Goal: Task Accomplishment & Management: Manage account settings

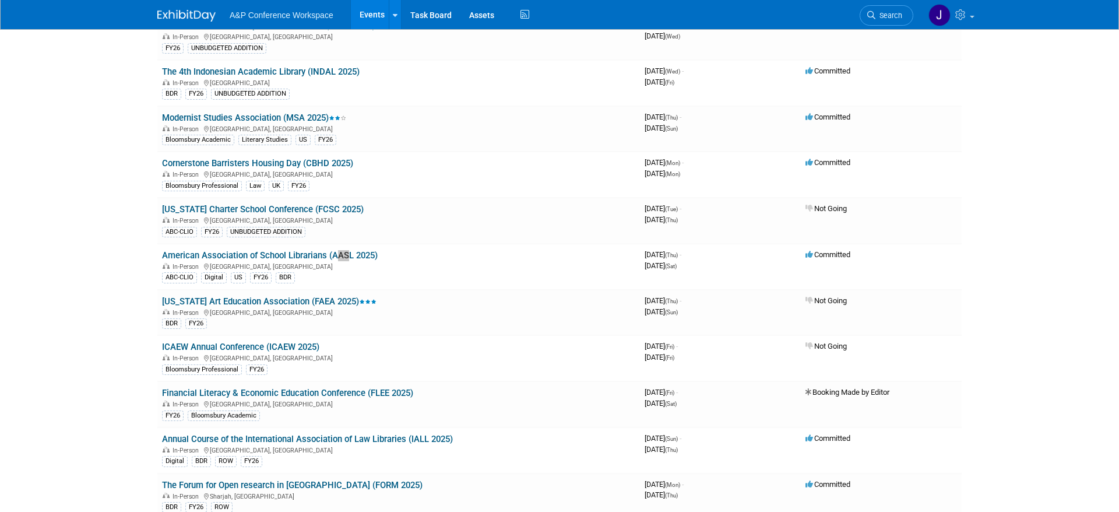
scroll to position [3443, 0]
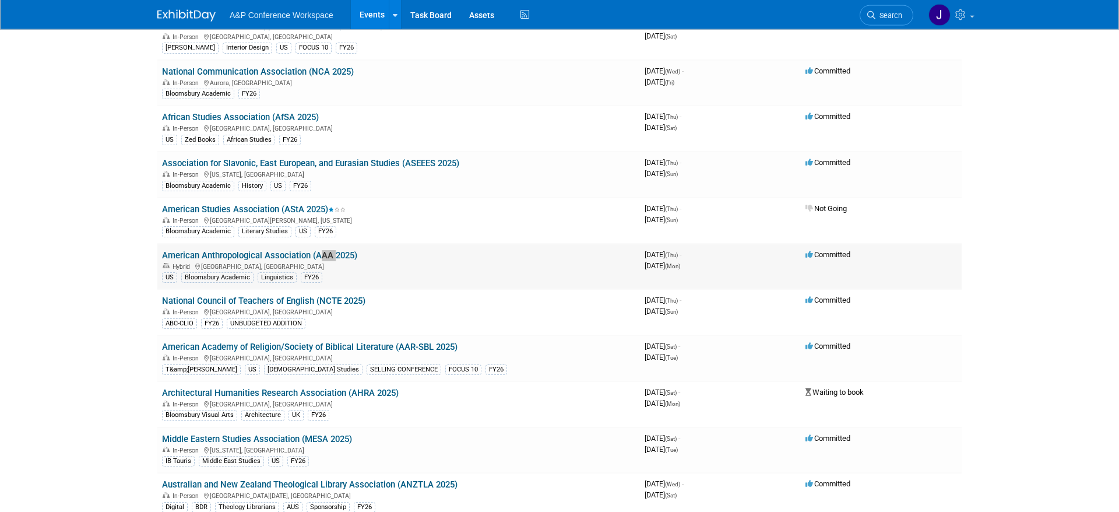
click at [254, 253] on link "American Anthropological Association (AAA 2025)" at bounding box center [259, 255] width 195 height 10
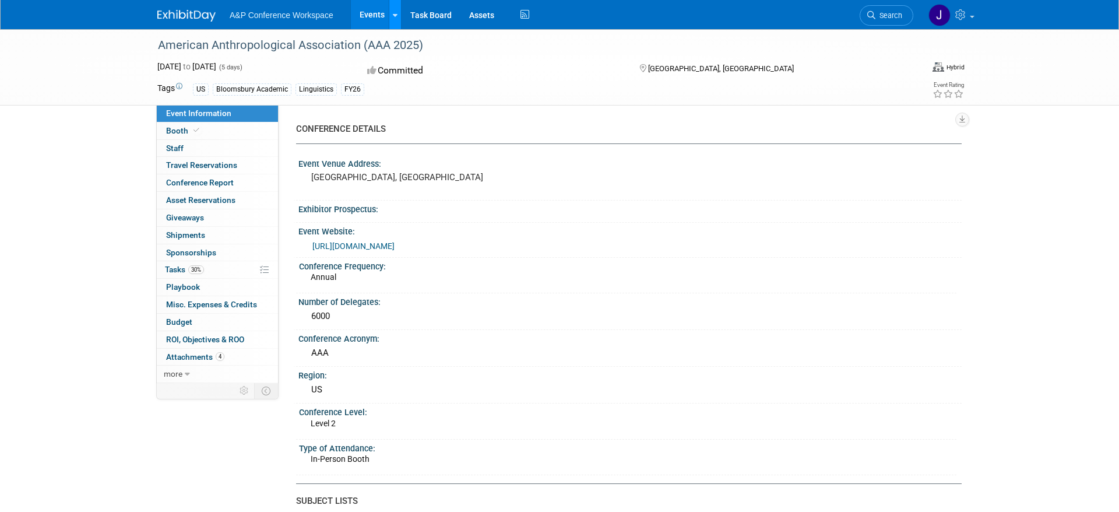
click at [395, 15] on icon at bounding box center [395, 16] width 5 height 8
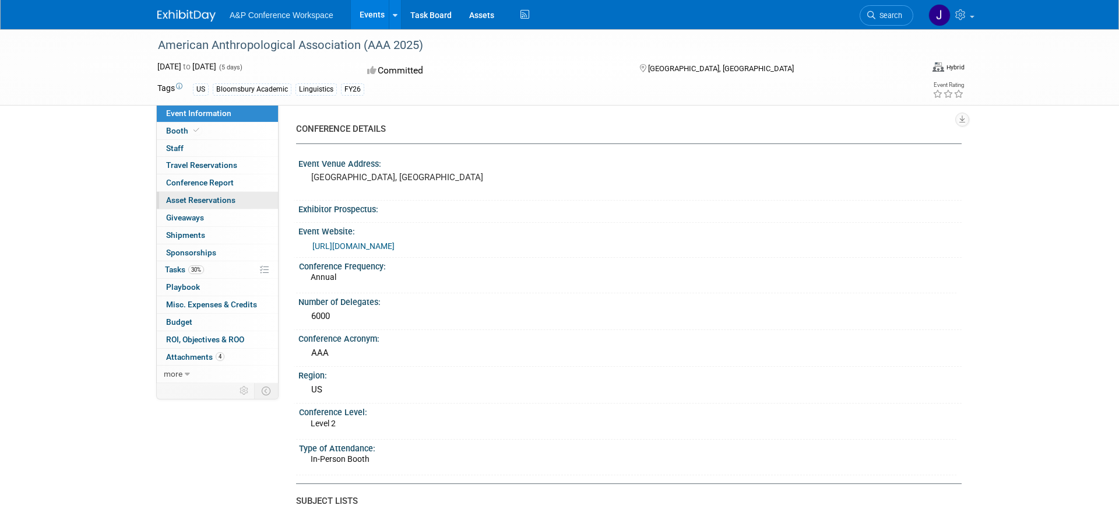
click at [226, 199] on span "Asset Reservations 0" at bounding box center [200, 199] width 69 height 9
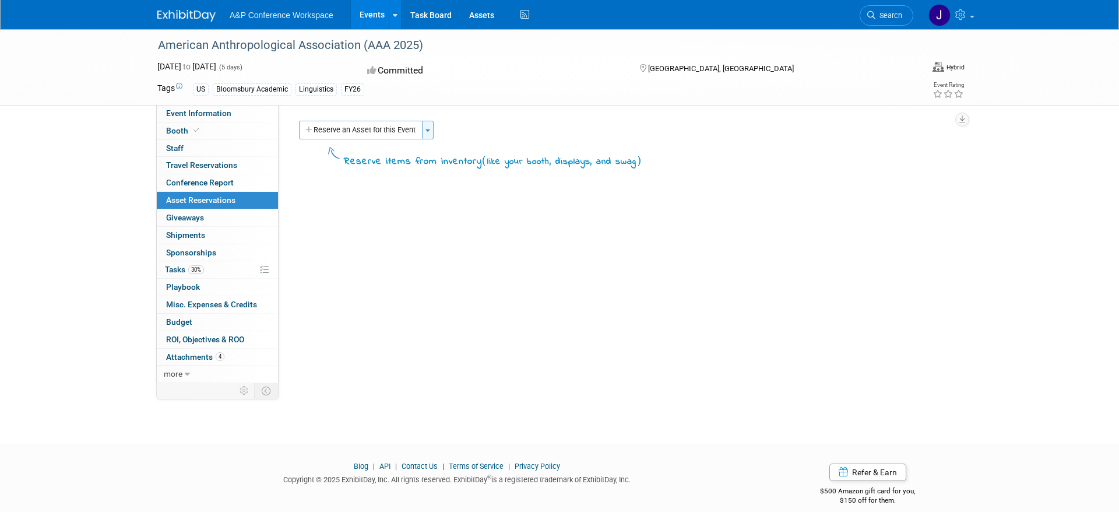
click at [427, 132] on button "Toggle Dropdown" at bounding box center [428, 130] width 12 height 19
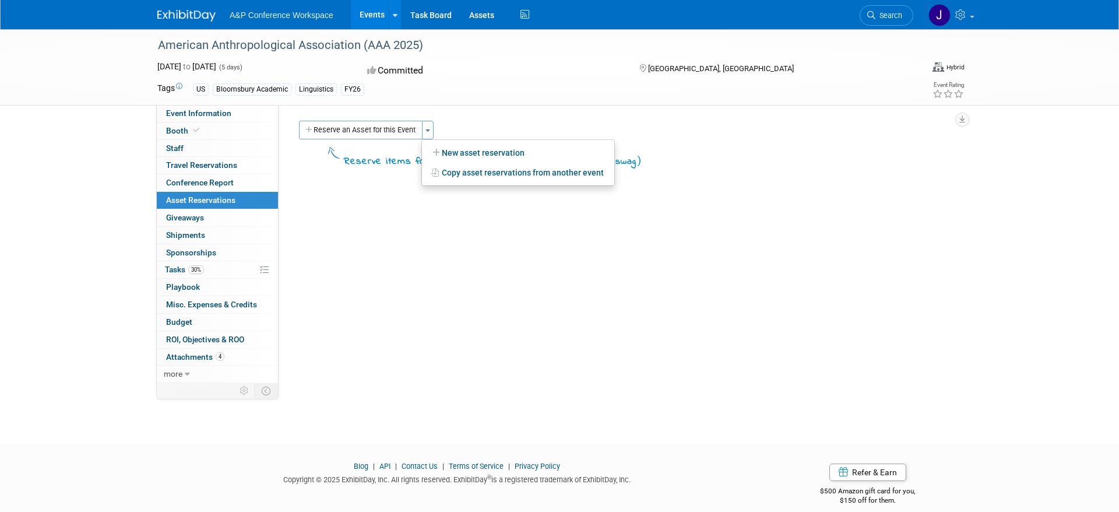
click at [378, 236] on div "CONFERENCE DETAILS Event Venue Address: New Orleans, LA Exhibitor Prospectus: E…" at bounding box center [620, 244] width 683 height 278
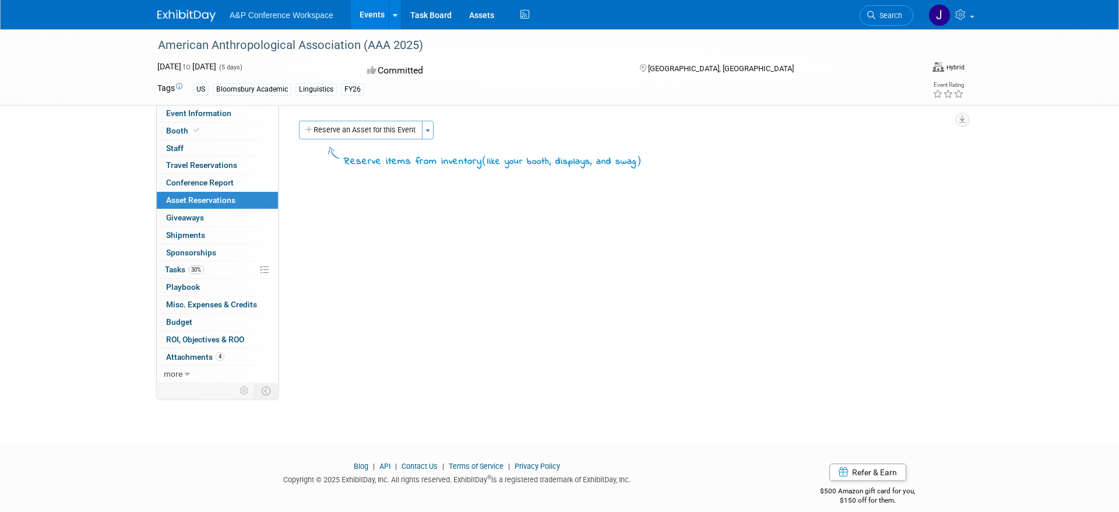
click at [91, 238] on div "American Anthropological Association (AAA 2025) Nov 20, 2025 to Nov 24, 2025 (5…" at bounding box center [559, 225] width 1119 height 393
click at [182, 374] on link "more" at bounding box center [217, 373] width 121 height 17
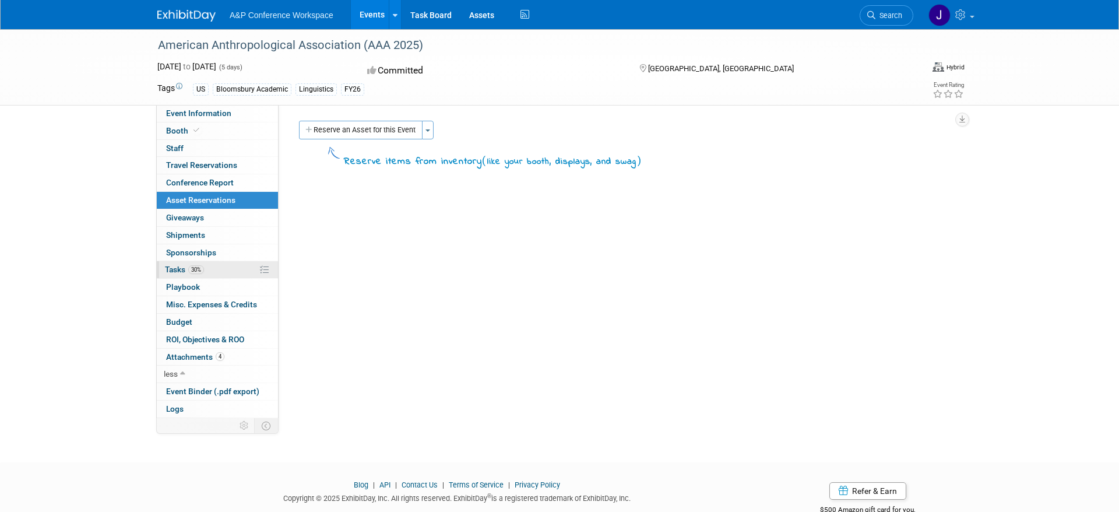
click at [216, 264] on link "30% Tasks 30%" at bounding box center [217, 269] width 121 height 17
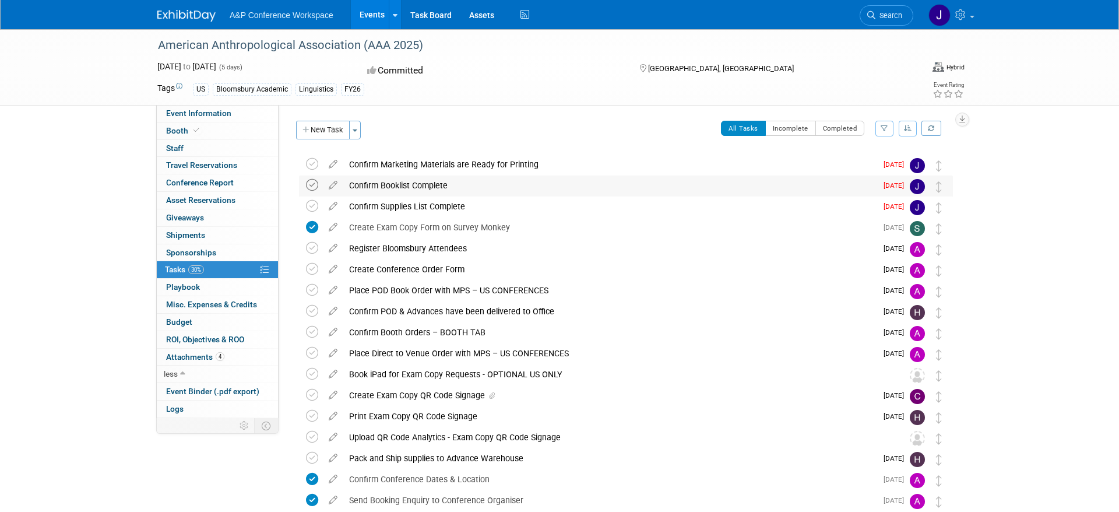
click at [315, 183] on icon at bounding box center [312, 185] width 12 height 12
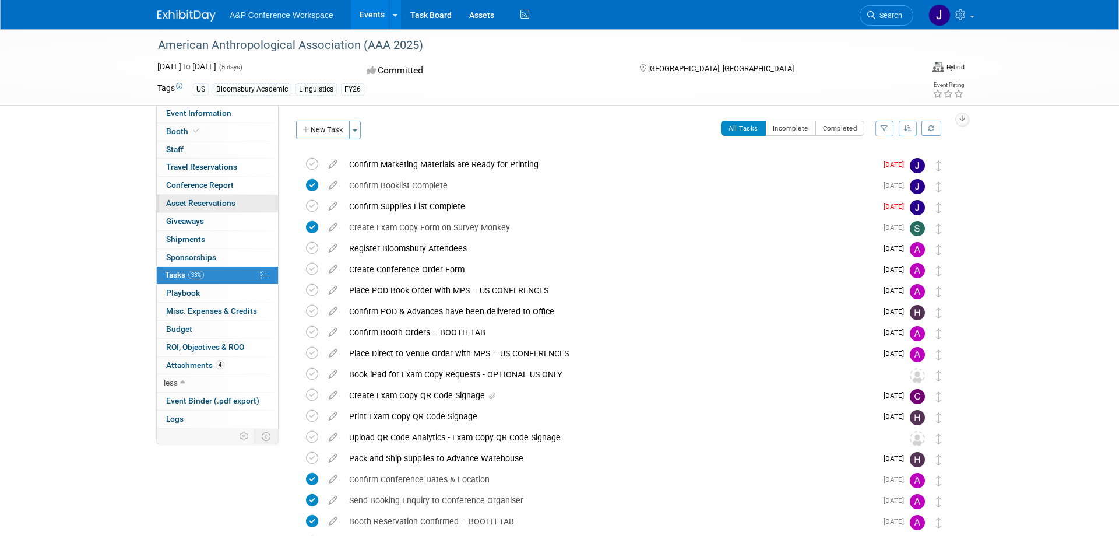
click at [236, 204] on link "0 Asset Reservations 0" at bounding box center [217, 203] width 121 height 17
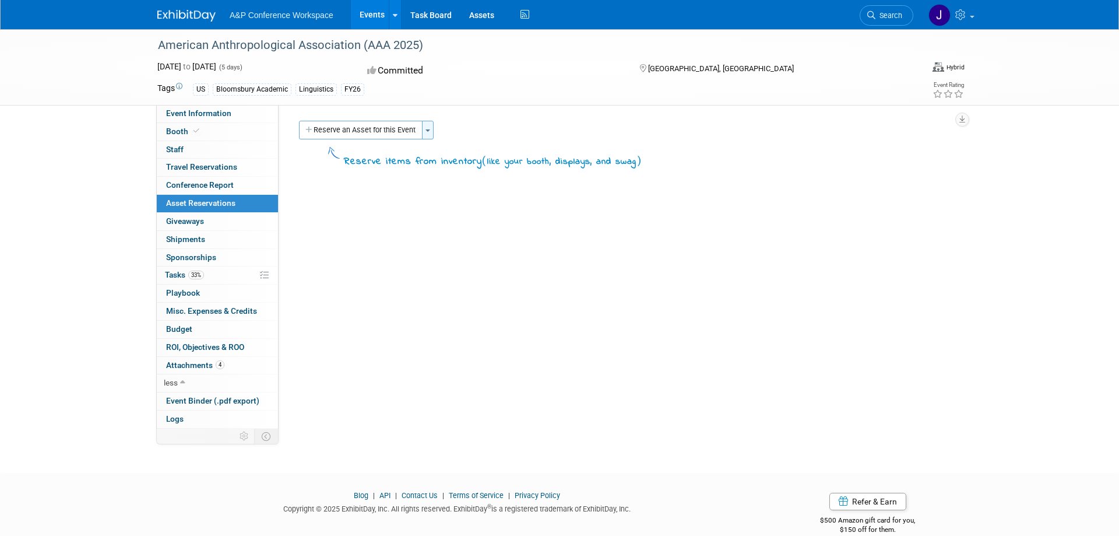
click at [424, 130] on button "Toggle Dropdown" at bounding box center [428, 130] width 12 height 19
click at [65, 274] on div "American Anthropological Association (AAA 2025) Nov 20, 2025 to Nov 24, 2025 (5…" at bounding box center [559, 240] width 1119 height 422
click at [428, 134] on button "Toggle Dropdown" at bounding box center [428, 130] width 12 height 19
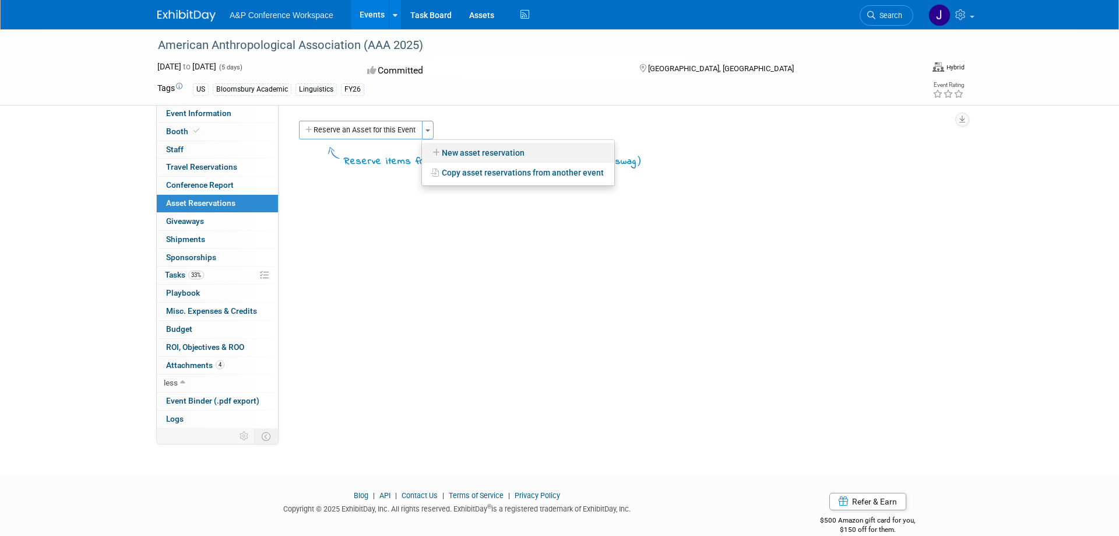
click at [452, 157] on link "New asset reservation" at bounding box center [518, 153] width 192 height 20
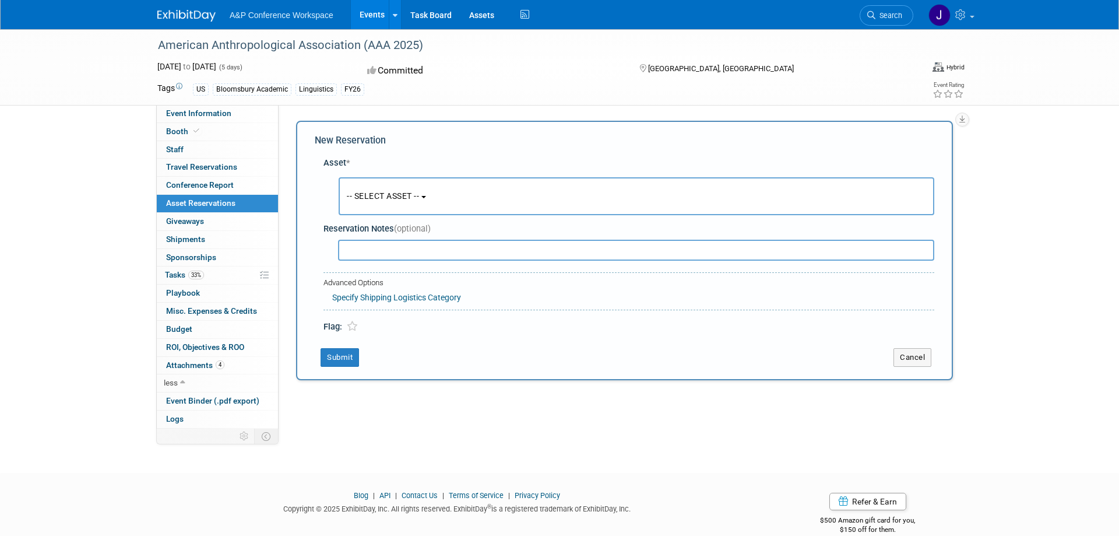
scroll to position [14, 0]
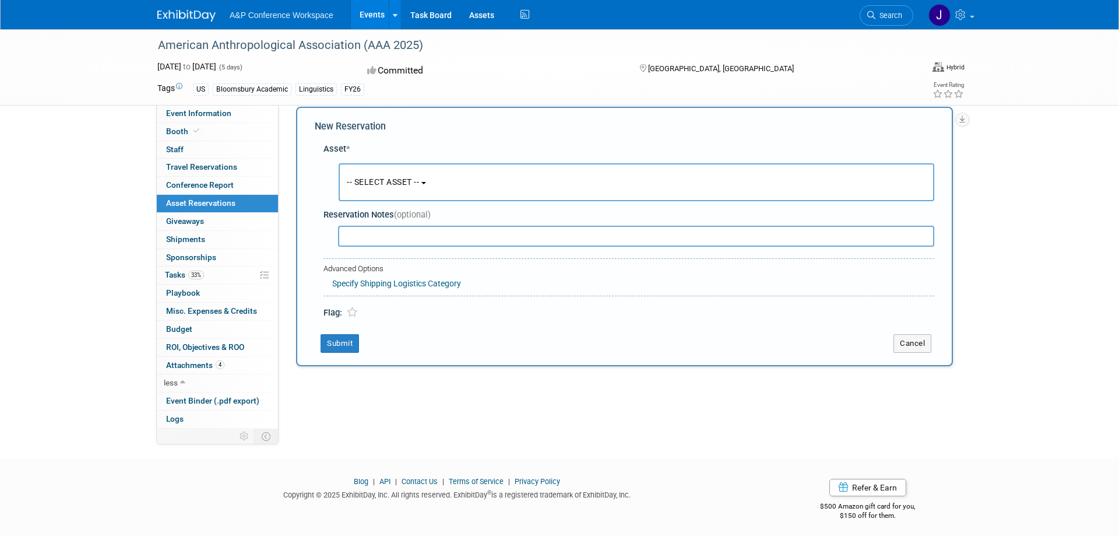
click at [435, 179] on button "-- SELECT ASSET --" at bounding box center [637, 182] width 596 height 38
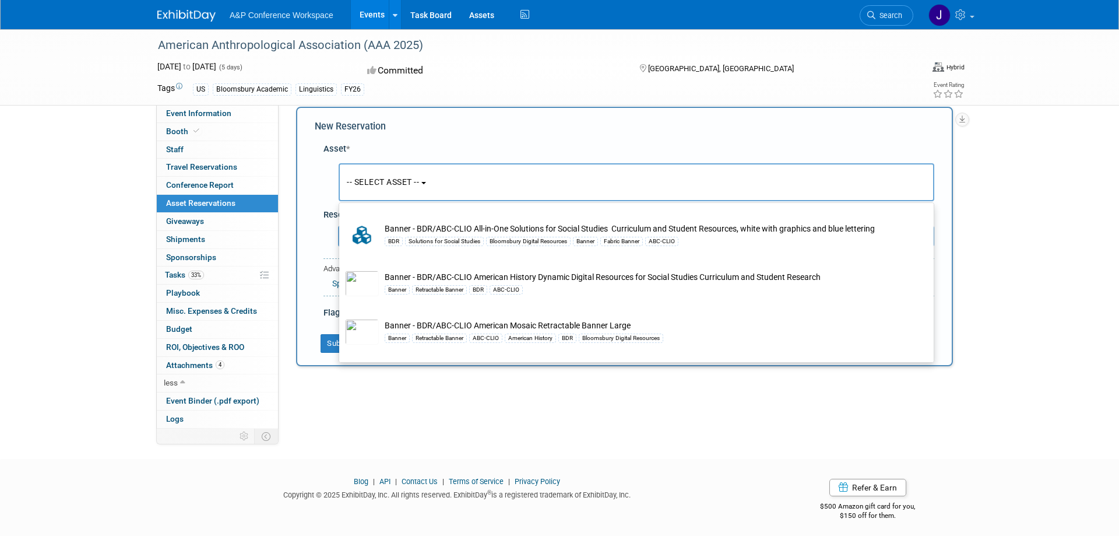
scroll to position [1070, 0]
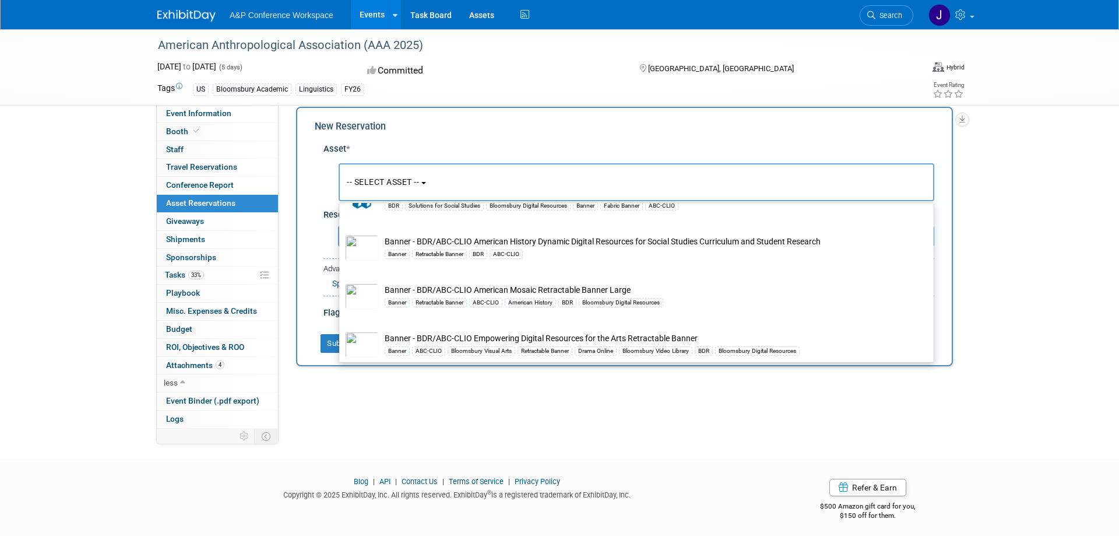
click at [515, 182] on button "-- SELECT ASSET --" at bounding box center [637, 182] width 596 height 38
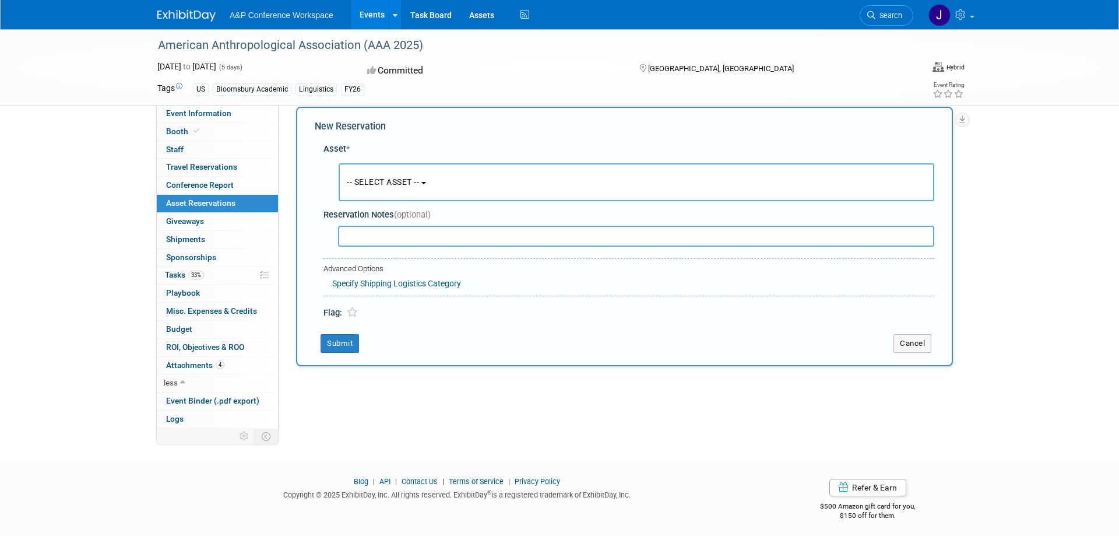
click at [426, 182] on b "button" at bounding box center [423, 183] width 5 height 2
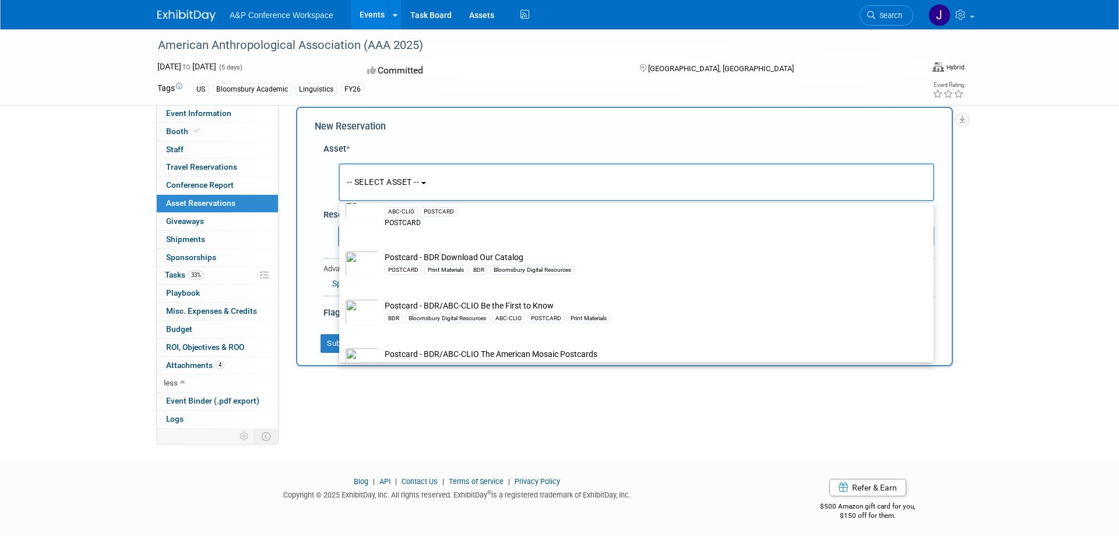
scroll to position [19233, 0]
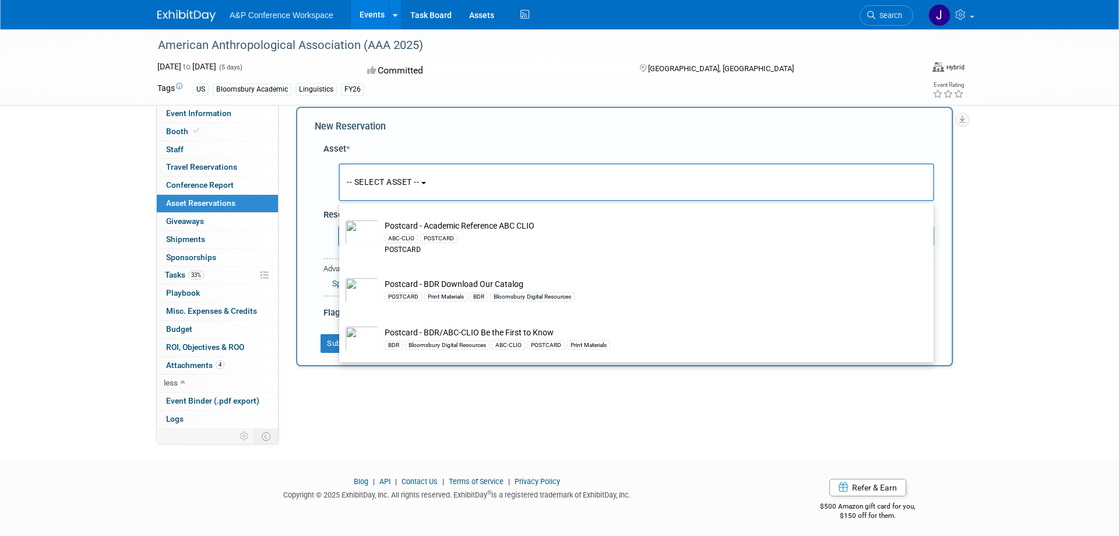
select select "10720411"
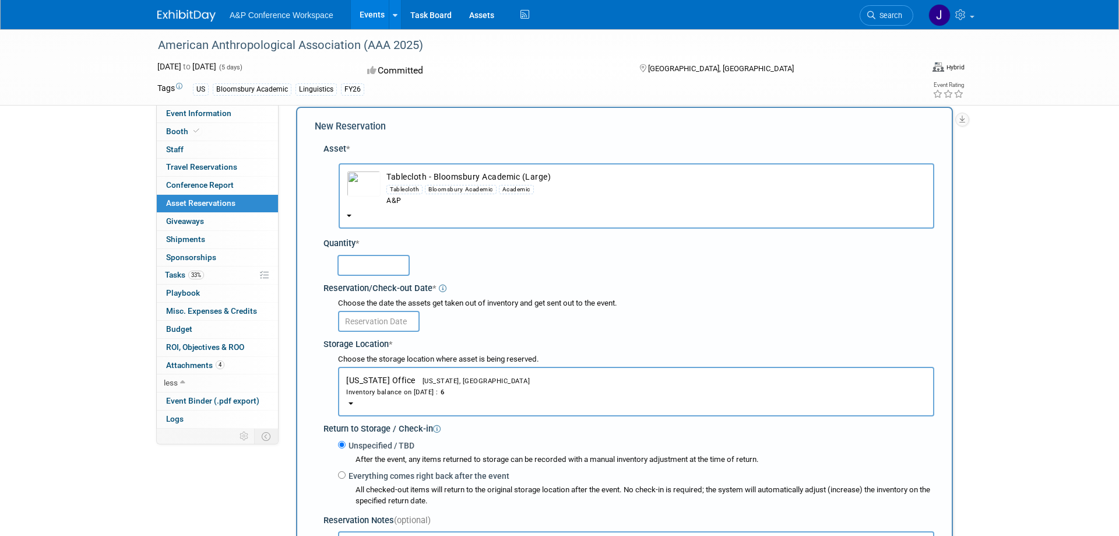
click at [375, 257] on input "text" at bounding box center [373, 265] width 72 height 21
type input "5"
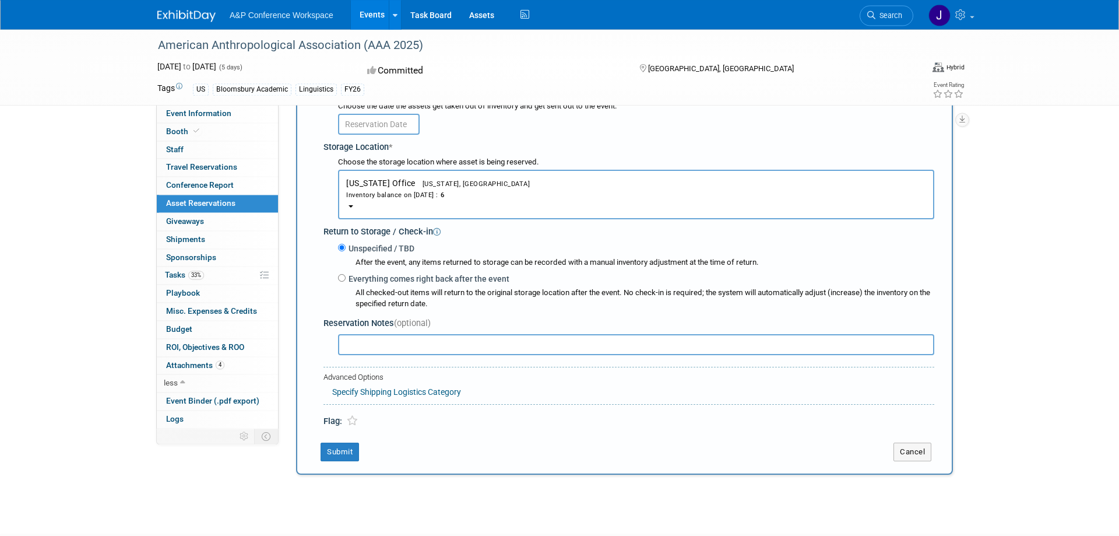
scroll to position [252, 0]
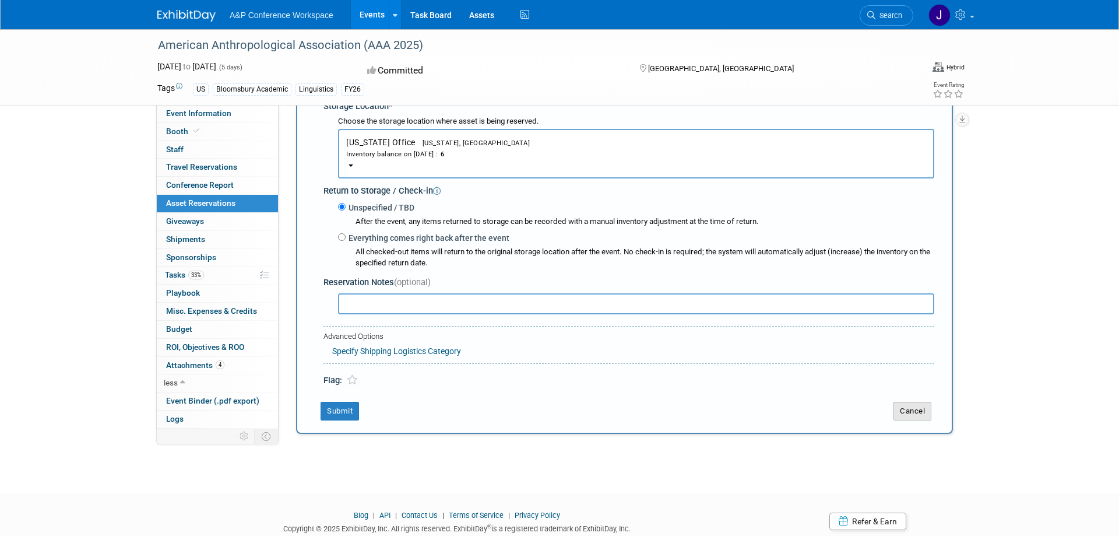
click at [920, 401] on button "Cancel" at bounding box center [912, 410] width 38 height 19
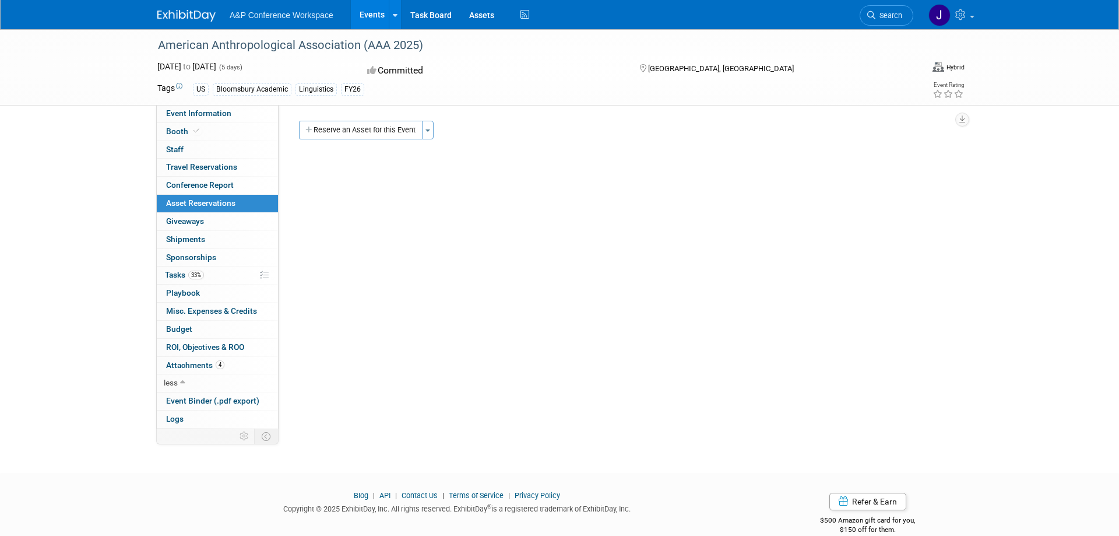
scroll to position [19, 0]
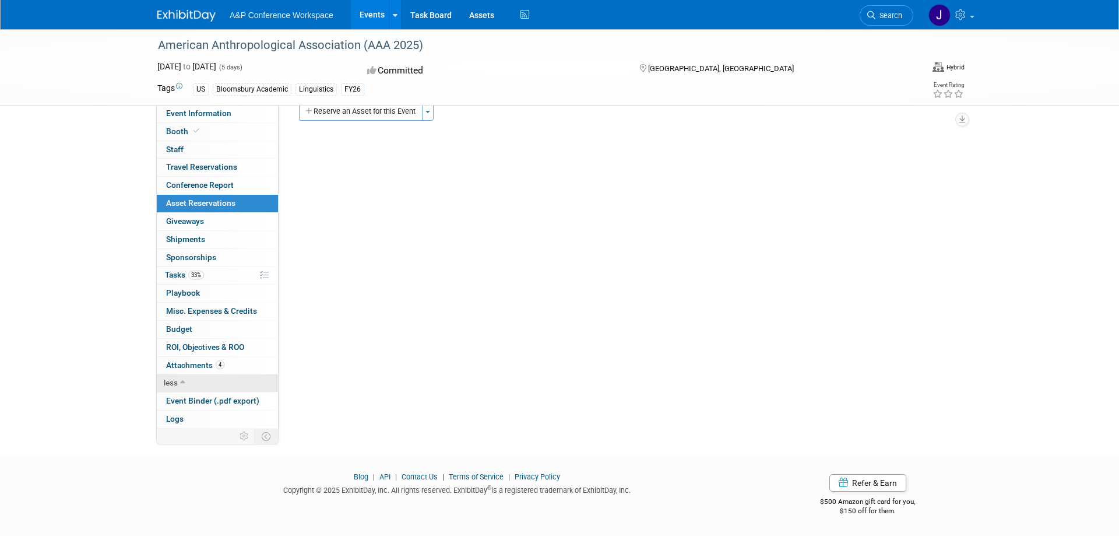
click at [171, 384] on span "less" at bounding box center [171, 382] width 14 height 9
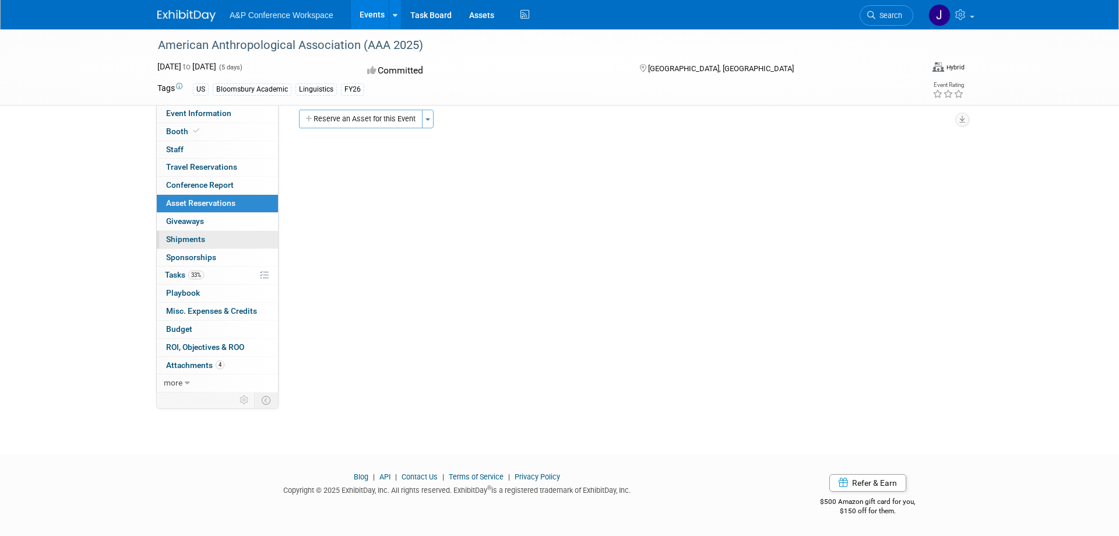
click at [214, 241] on link "0 Shipments 0" at bounding box center [217, 239] width 121 height 17
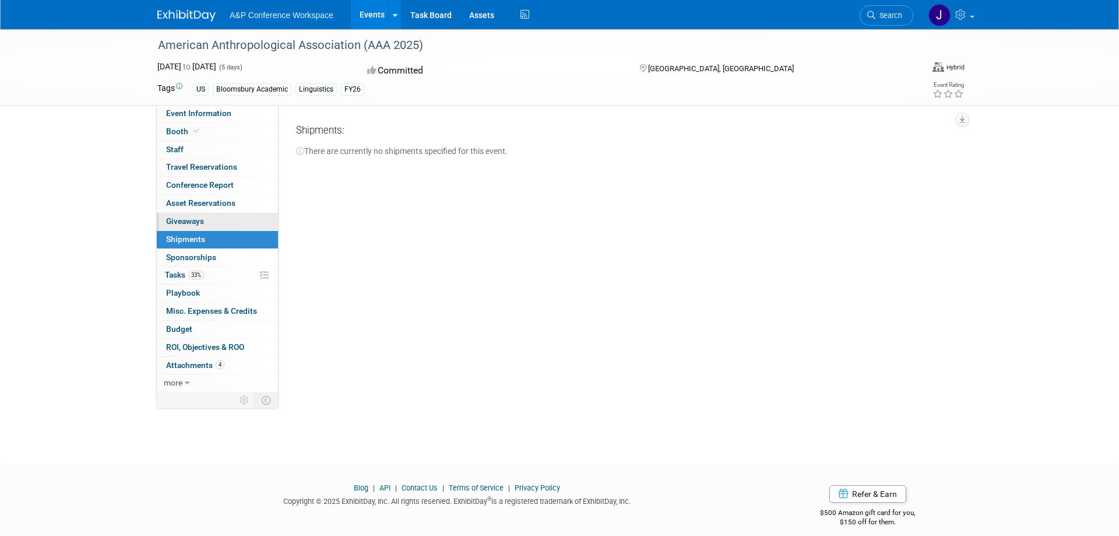
click at [223, 217] on link "0 Giveaways 0" at bounding box center [217, 221] width 121 height 17
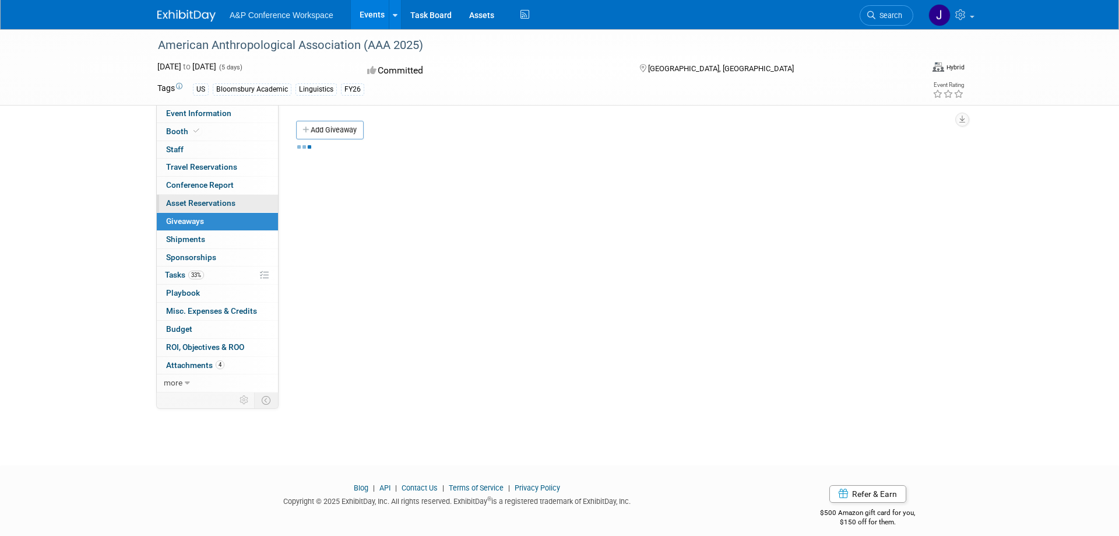
click at [223, 203] on span "Asset Reservations 0" at bounding box center [200, 202] width 69 height 9
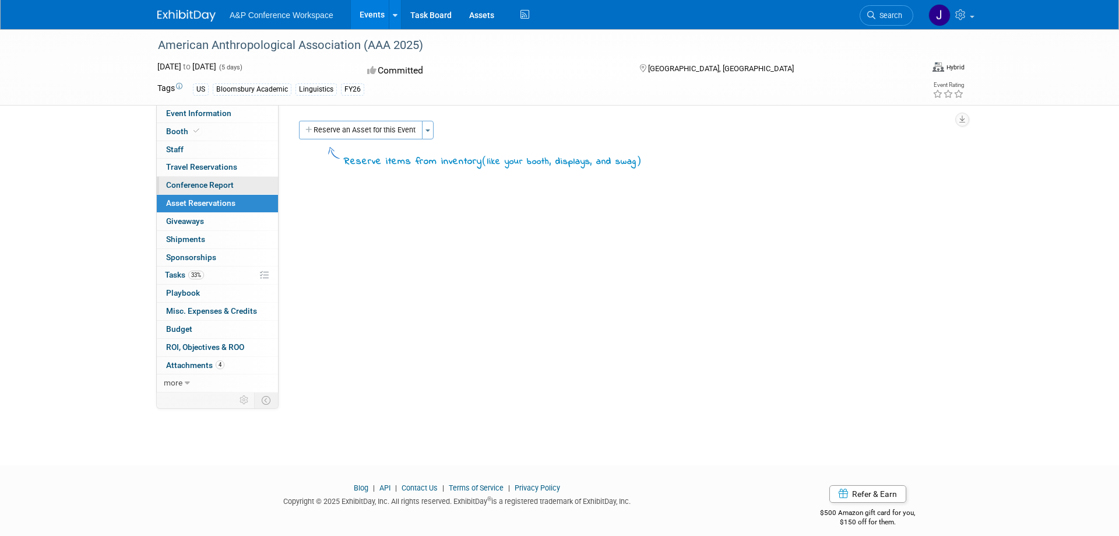
click at [227, 188] on span "Conference Report" at bounding box center [200, 184] width 68 height 9
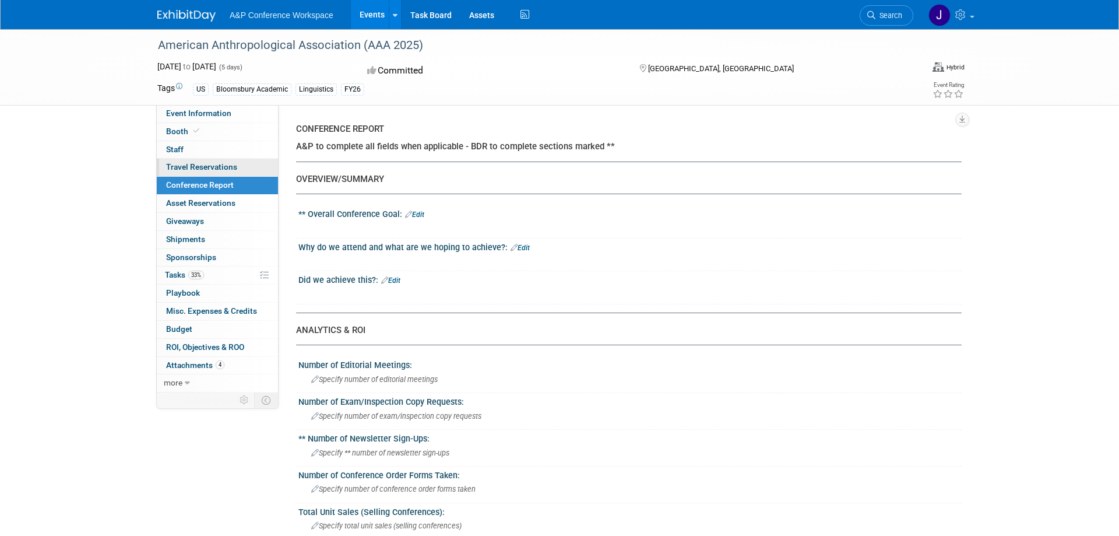
click at [227, 171] on span "Travel Reservations 0" at bounding box center [201, 166] width 71 height 9
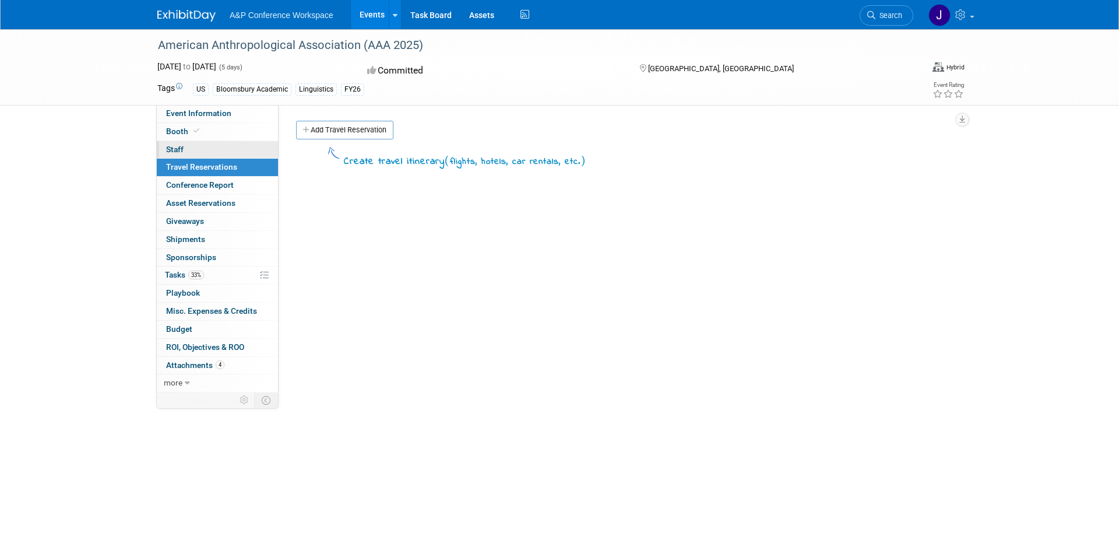
click at [226, 148] on link "0 Staff 0" at bounding box center [217, 149] width 121 height 17
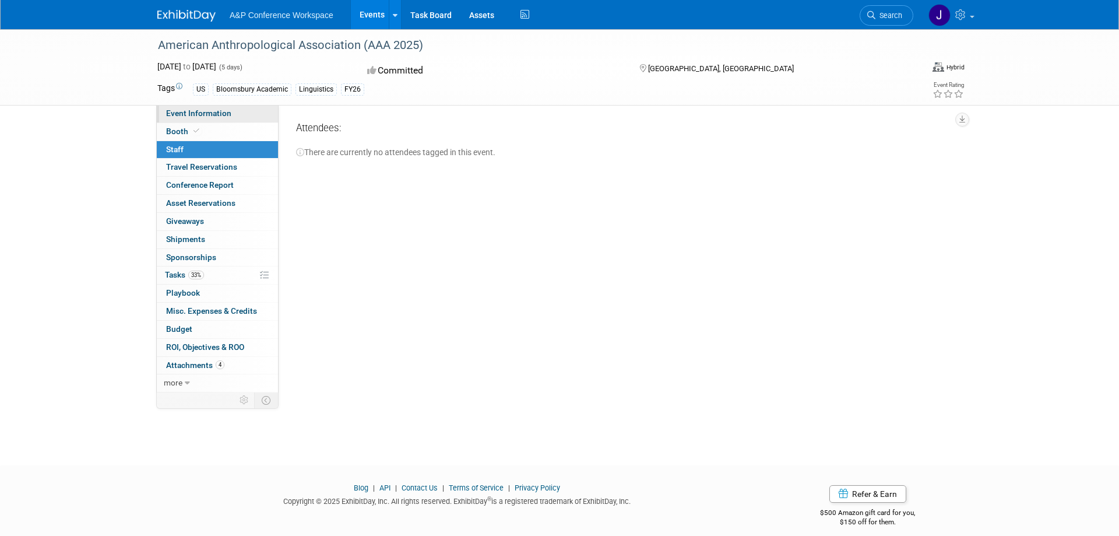
click at [238, 112] on link "Event Information" at bounding box center [217, 113] width 121 height 17
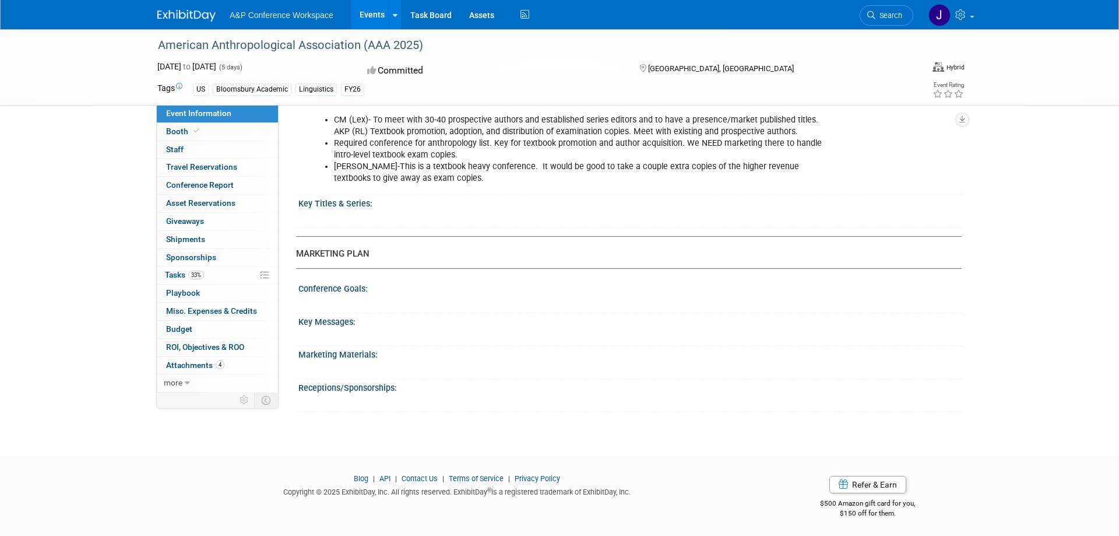
scroll to position [887, 0]
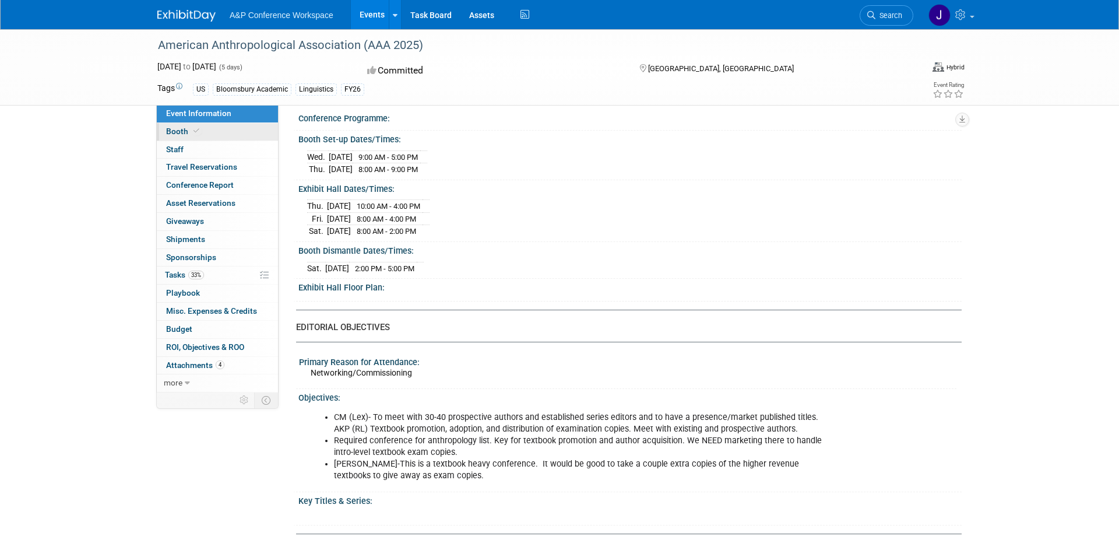
click at [207, 131] on link "Booth" at bounding box center [217, 131] width 121 height 17
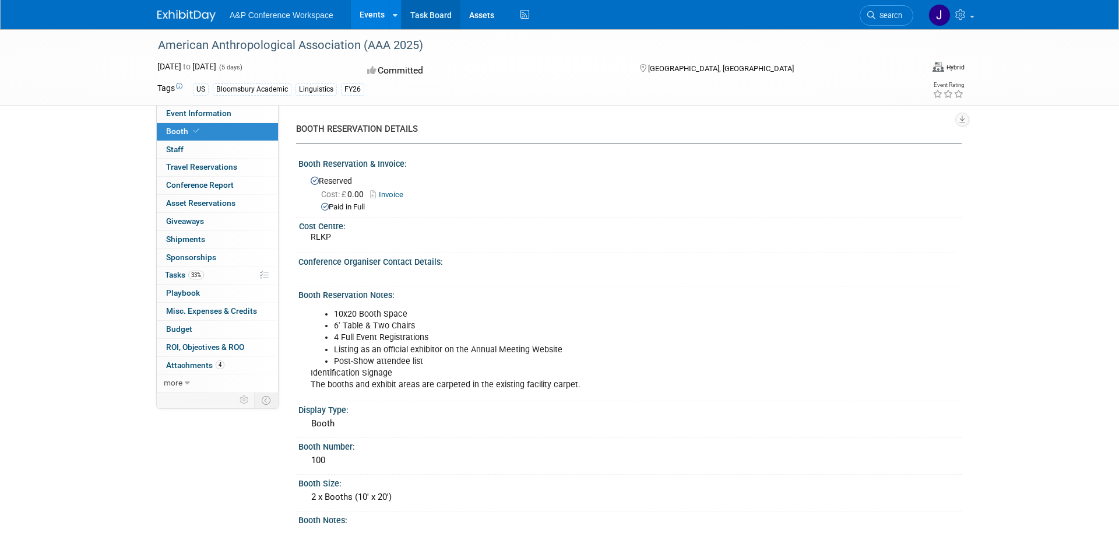
click at [432, 16] on link "Task Board" at bounding box center [430, 14] width 59 height 29
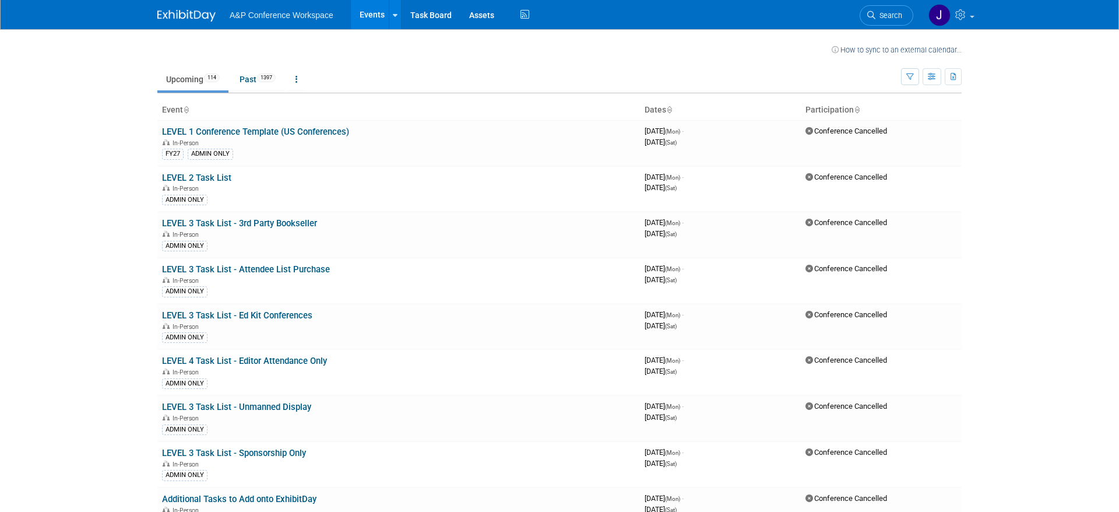
scroll to position [3443, 0]
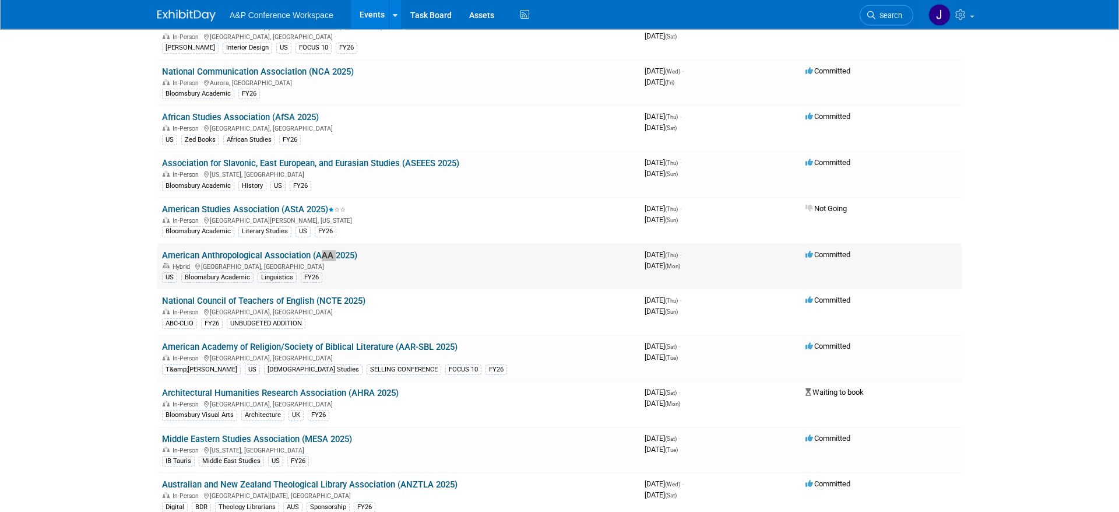
click at [288, 256] on link "American Anthropological Association (AAA 2025)" at bounding box center [259, 255] width 195 height 10
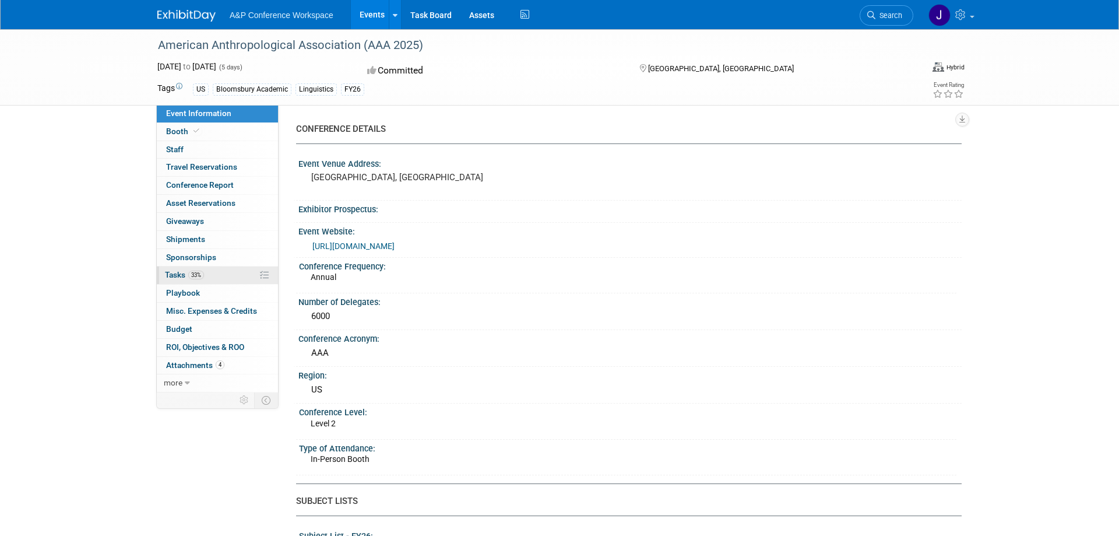
click at [246, 277] on link "33% Tasks 33%" at bounding box center [217, 274] width 121 height 17
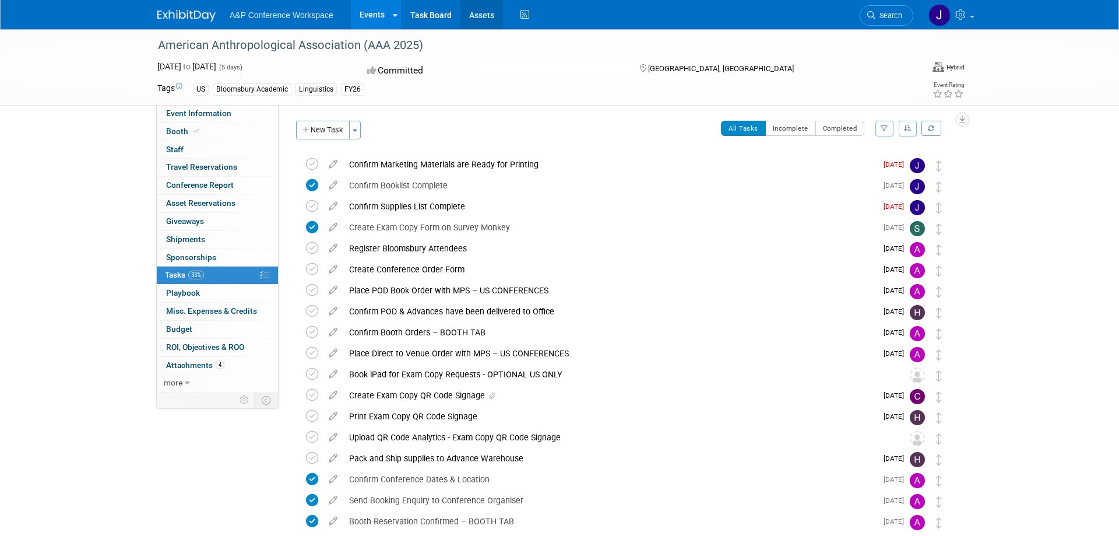
click at [488, 16] on link "Assets" at bounding box center [481, 14] width 43 height 29
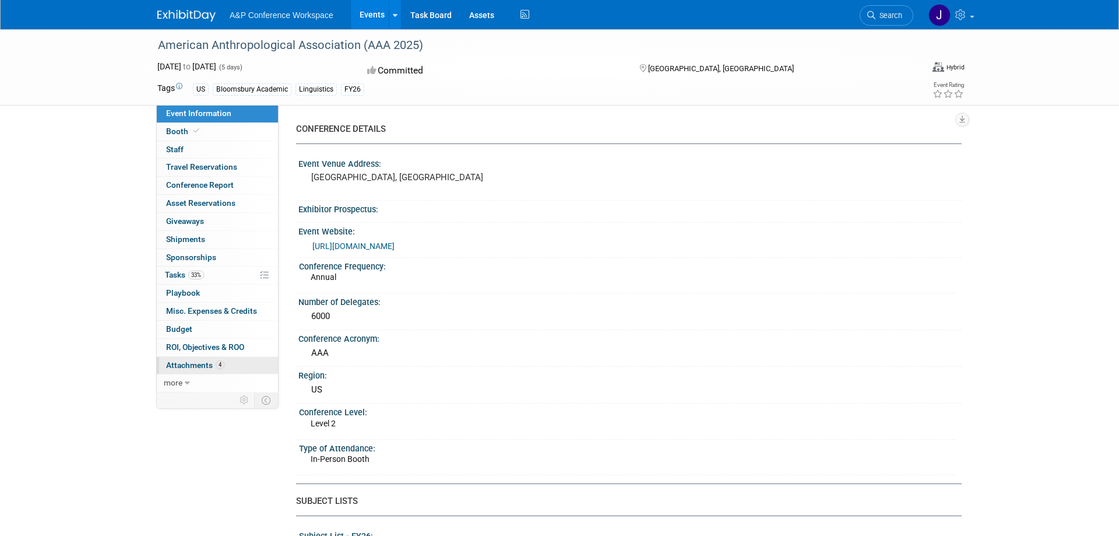
click at [234, 364] on link "4 Attachments 4" at bounding box center [217, 365] width 121 height 17
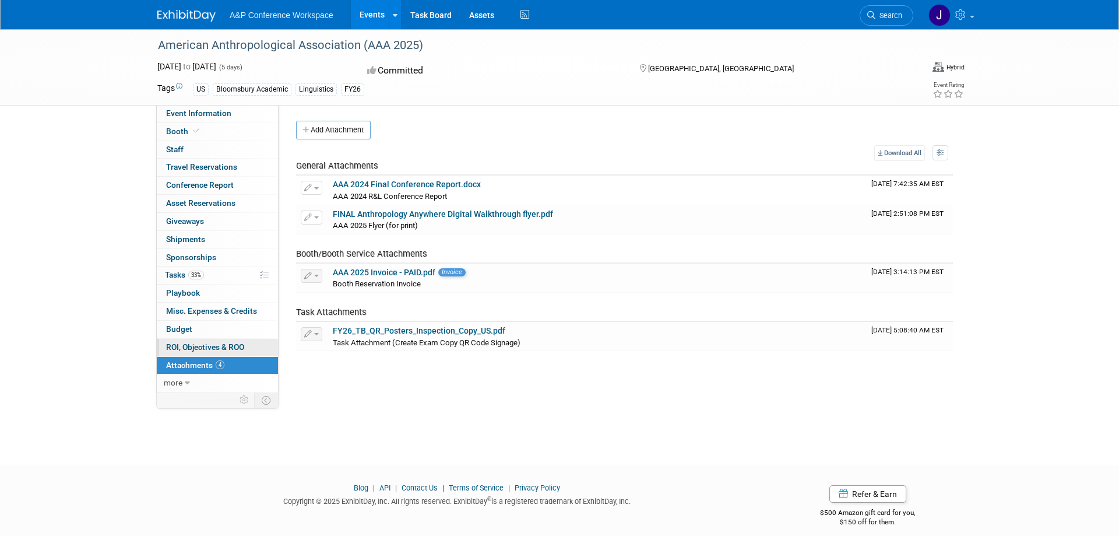
click at [229, 347] on span "ROI, Objectives & ROO 0" at bounding box center [205, 346] width 78 height 9
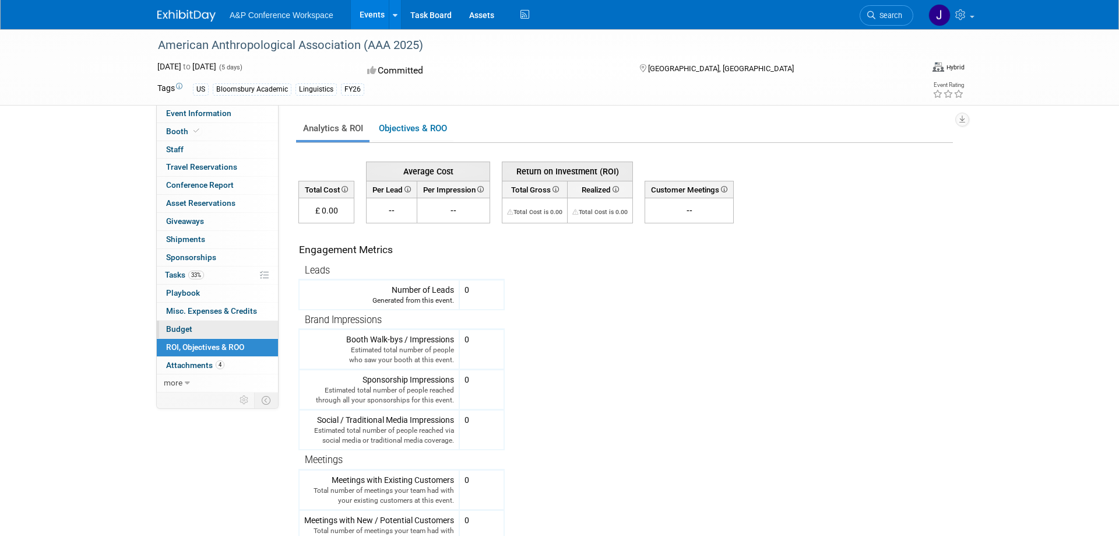
click at [217, 329] on link "Budget" at bounding box center [217, 328] width 121 height 17
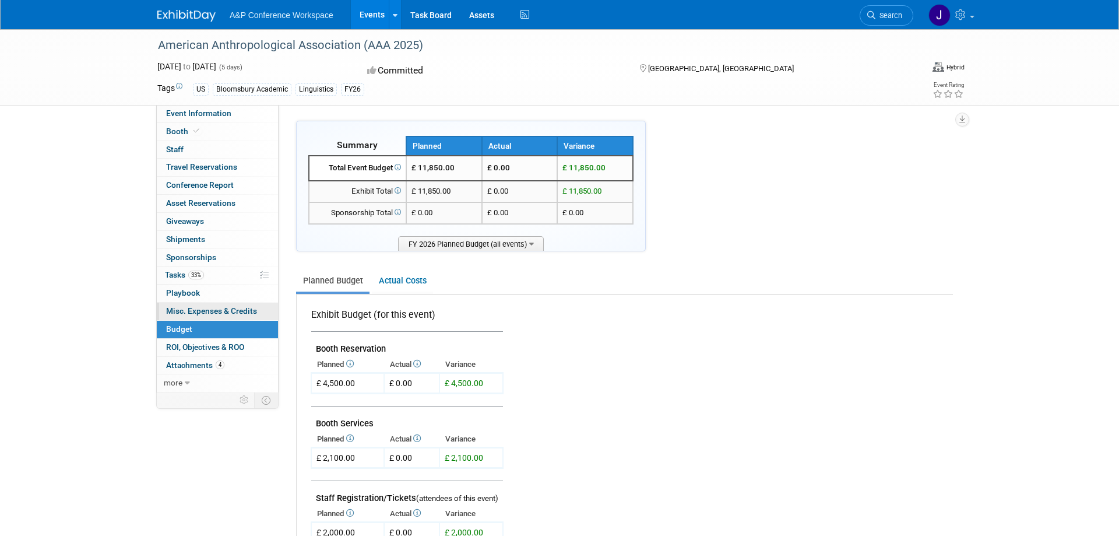
click at [224, 308] on span "Misc. Expenses & Credits 0" at bounding box center [211, 310] width 91 height 9
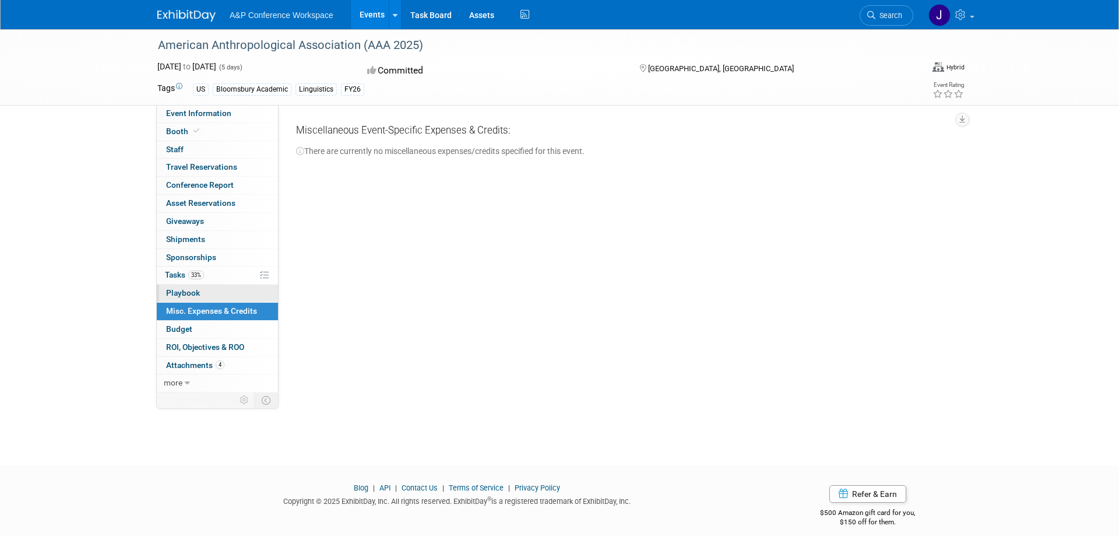
click at [214, 286] on link "0 Playbook 0" at bounding box center [217, 292] width 121 height 17
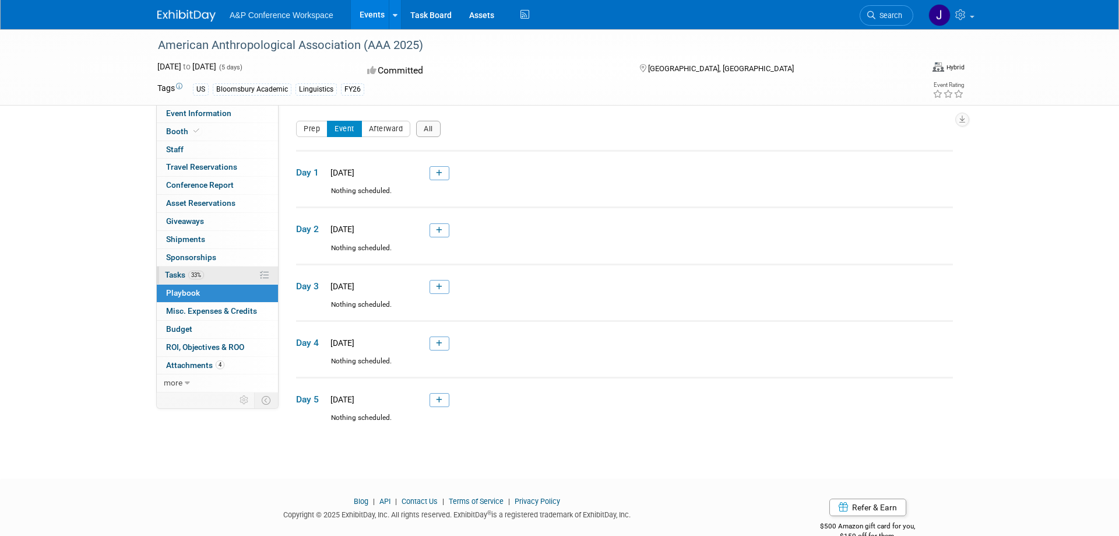
click at [220, 274] on link "33% Tasks 33%" at bounding box center [217, 274] width 121 height 17
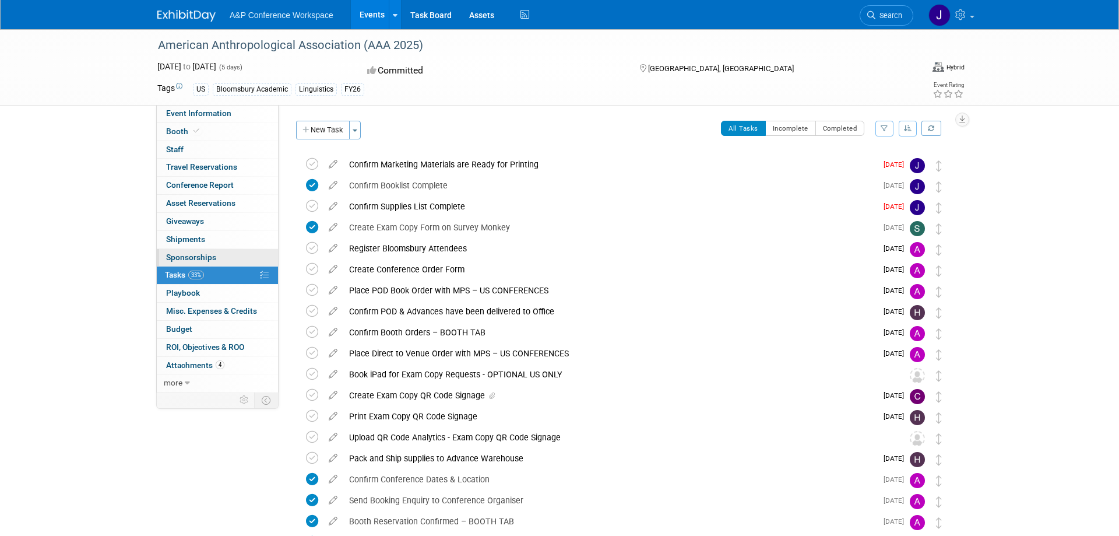
click at [222, 258] on link "0 Sponsorships 0" at bounding box center [217, 257] width 121 height 17
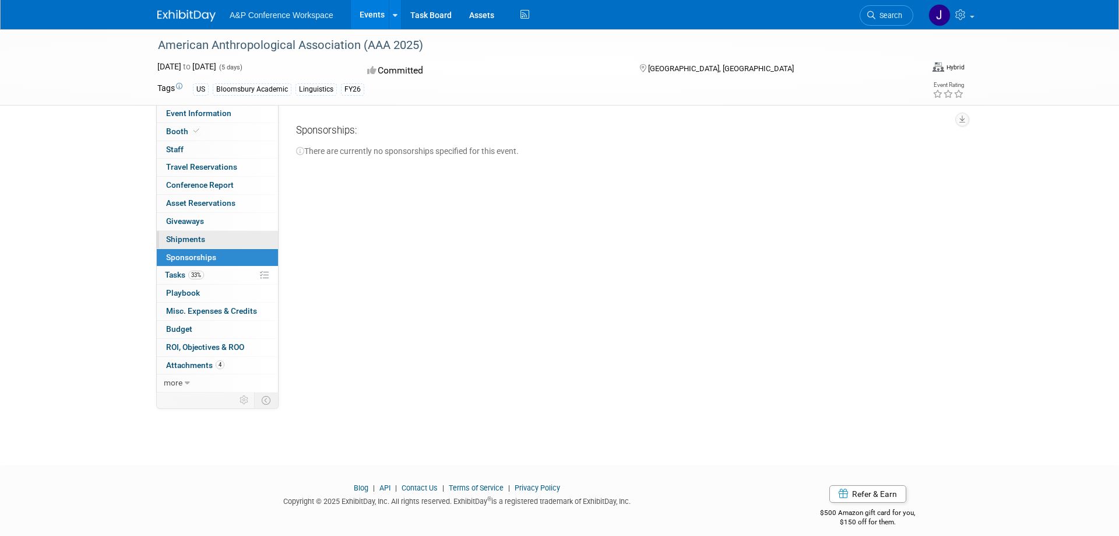
click at [224, 238] on link "0 Shipments 0" at bounding box center [217, 239] width 121 height 17
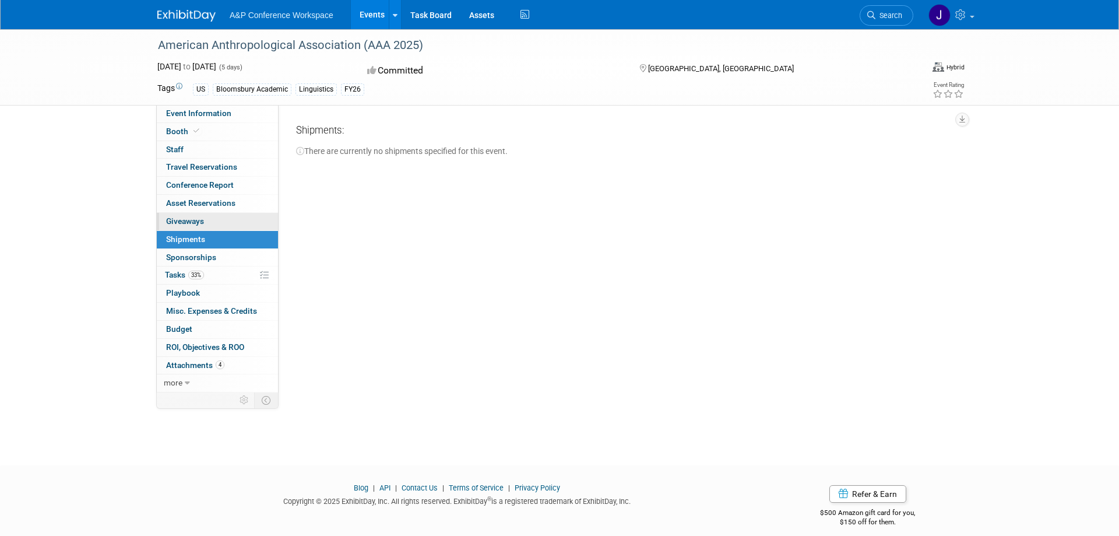
click at [216, 219] on link "0 Giveaways 0" at bounding box center [217, 221] width 121 height 17
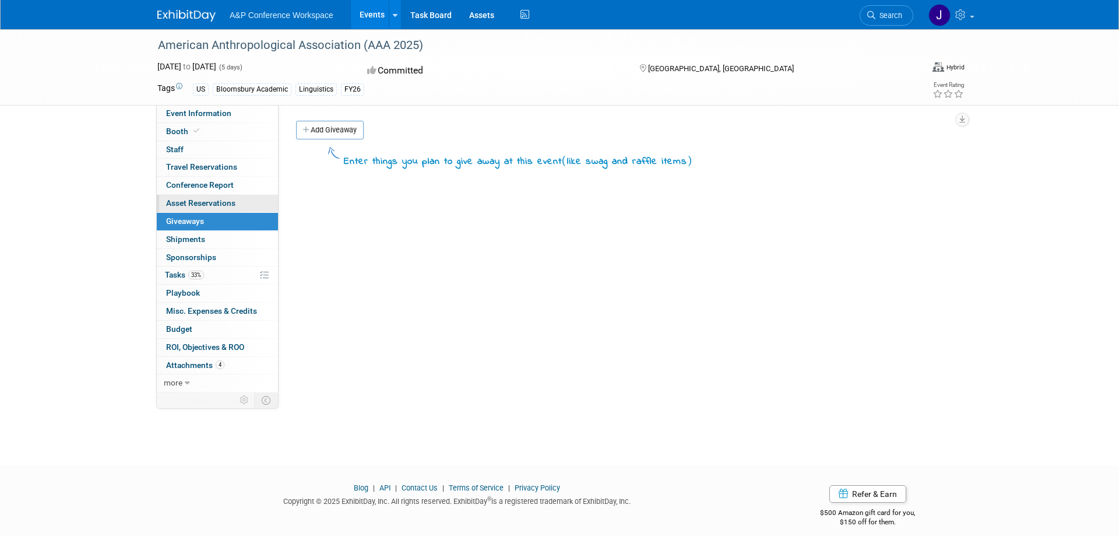
click at [226, 203] on span "Asset Reservations 0" at bounding box center [200, 202] width 69 height 9
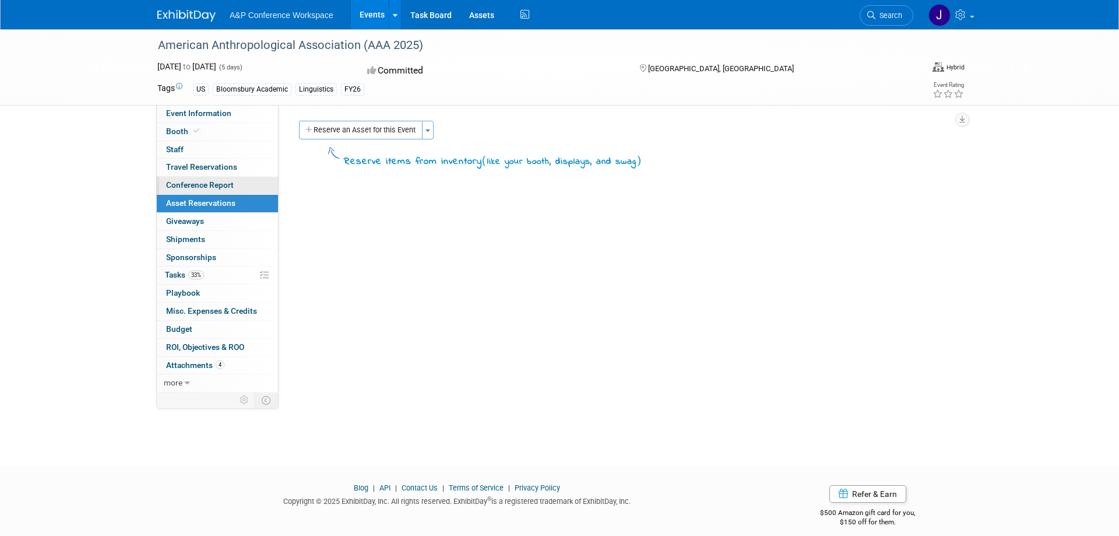
click at [228, 185] on span "Conference Report" at bounding box center [200, 184] width 68 height 9
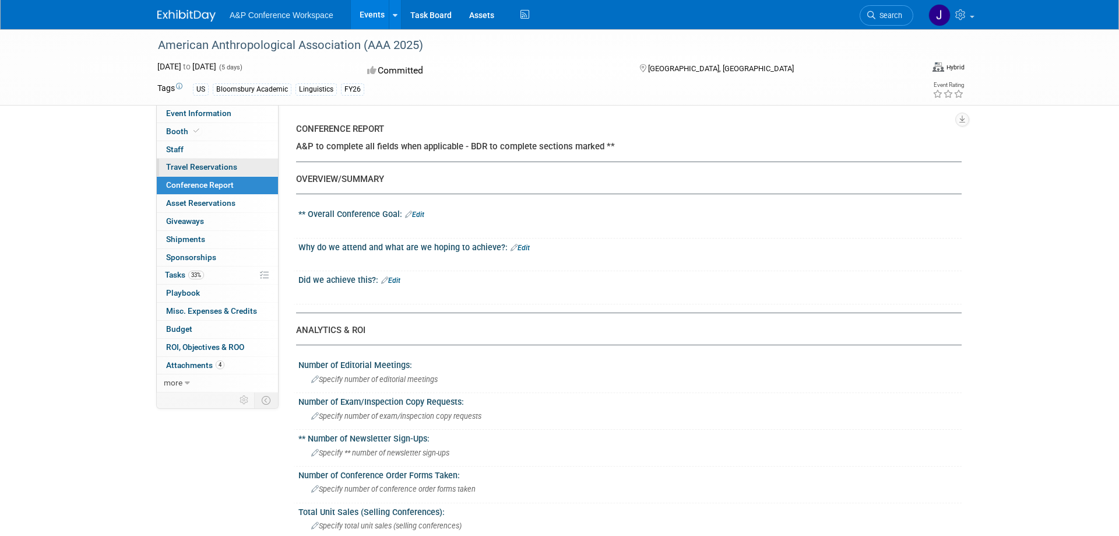
click at [231, 163] on span "Travel Reservations 0" at bounding box center [201, 166] width 71 height 9
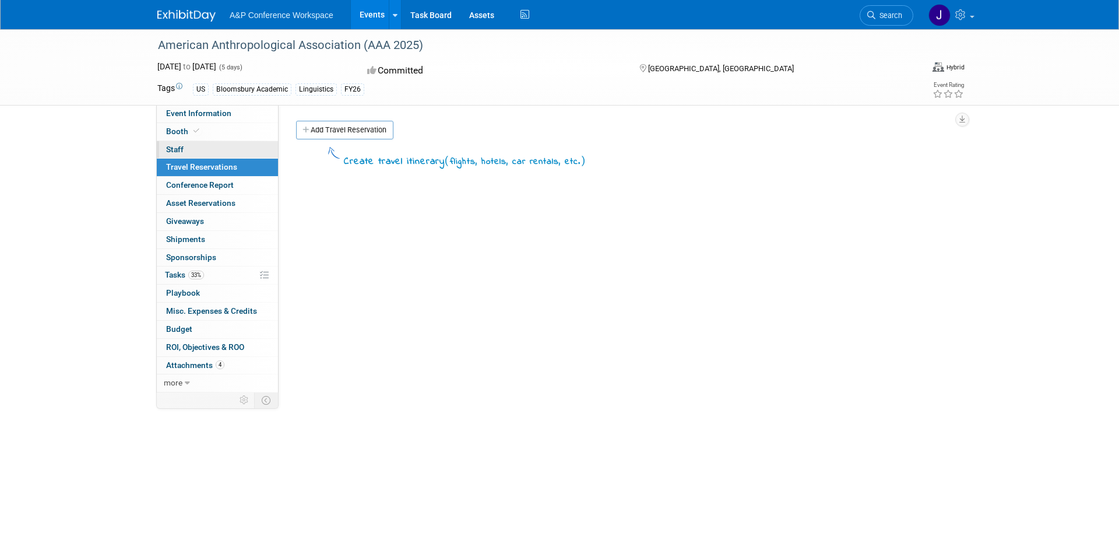
click at [223, 143] on link "0 Staff 0" at bounding box center [217, 149] width 121 height 17
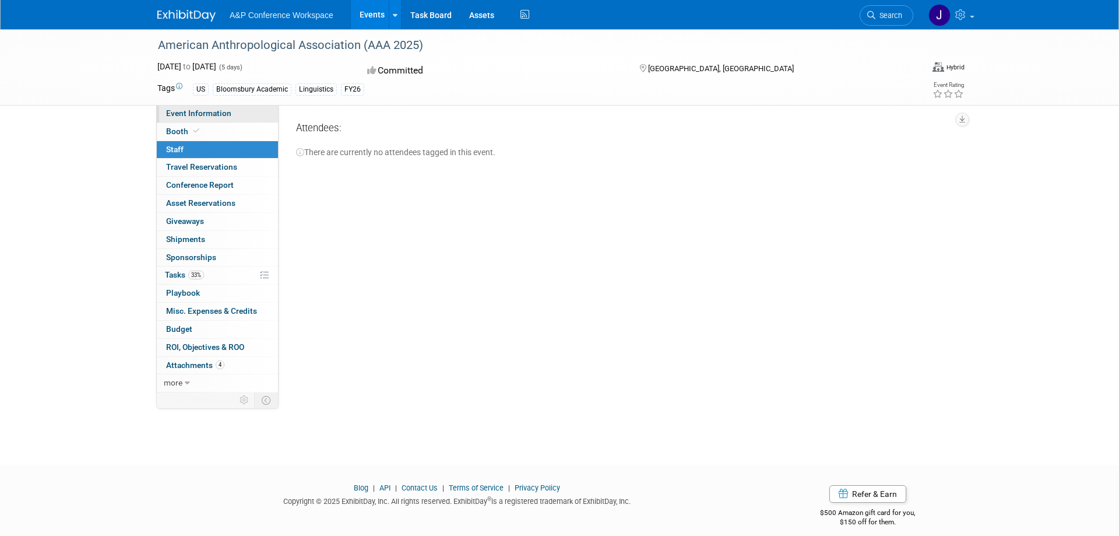
click at [239, 121] on link "Event Information" at bounding box center [217, 113] width 121 height 17
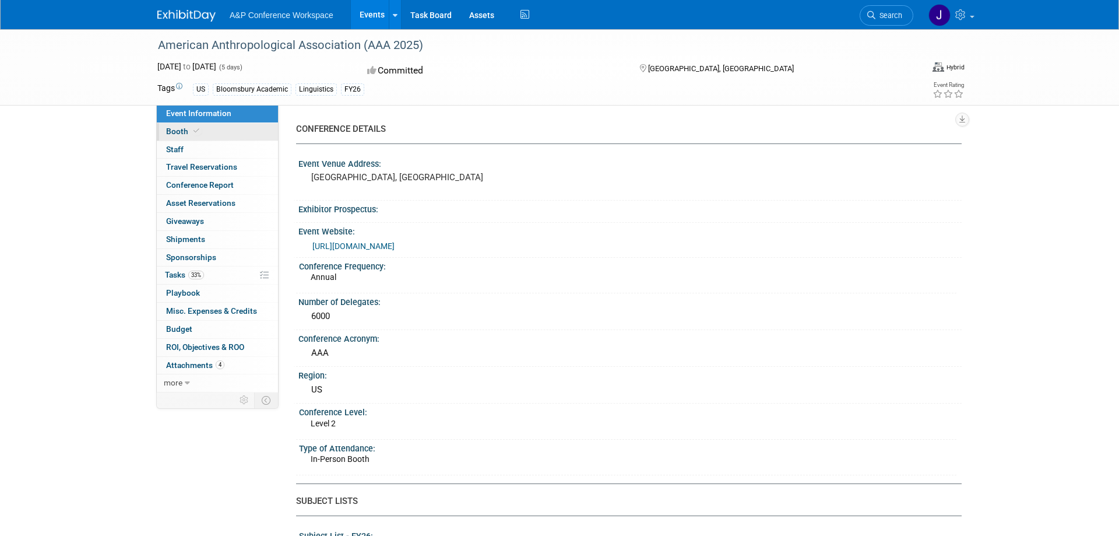
click at [238, 126] on link "Booth" at bounding box center [217, 131] width 121 height 17
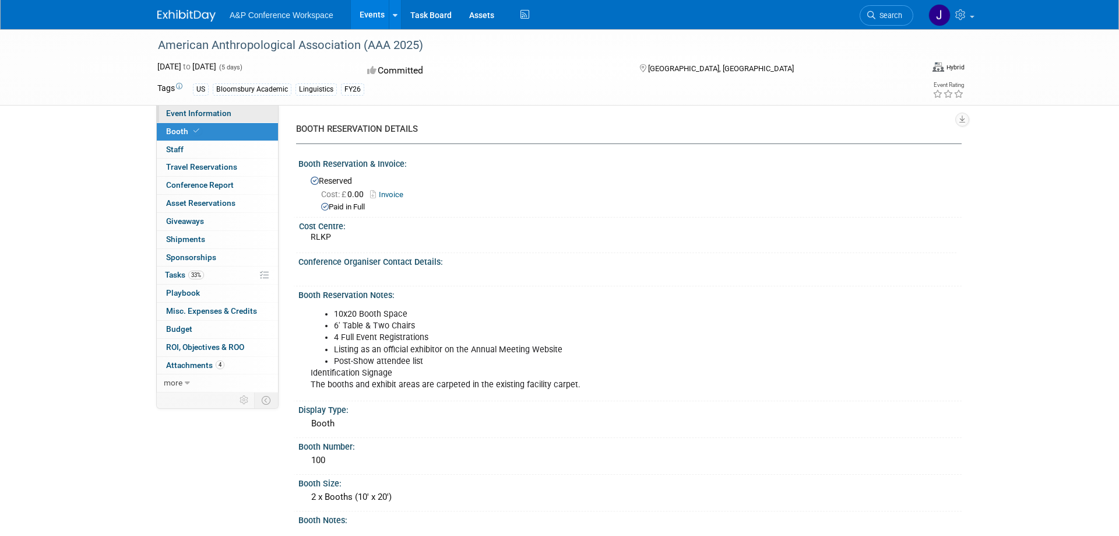
click at [202, 118] on link "Event Information" at bounding box center [217, 113] width 121 height 17
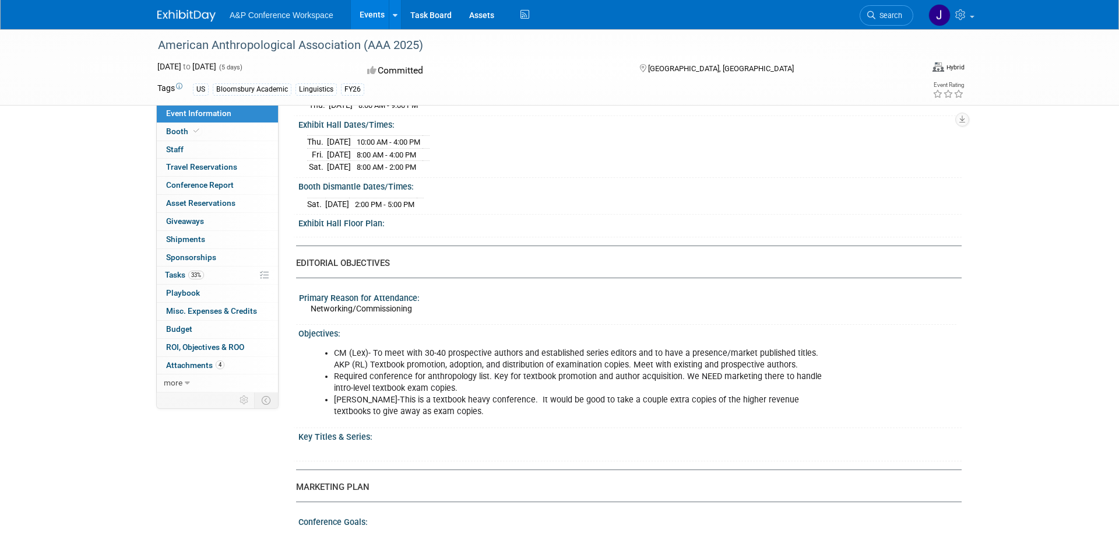
scroll to position [1184, 0]
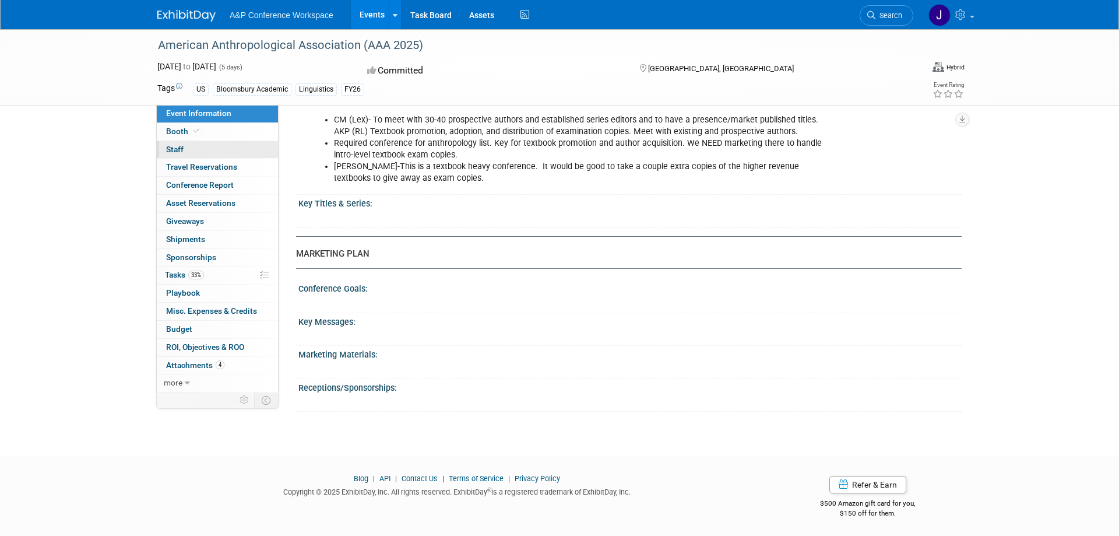
click at [189, 147] on link "0 Staff 0" at bounding box center [217, 149] width 121 height 17
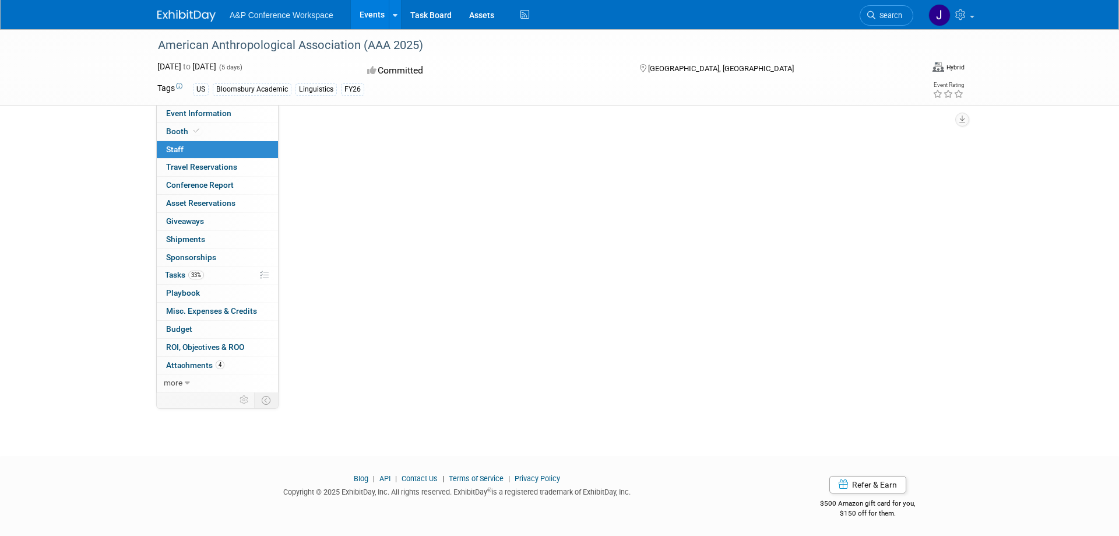
scroll to position [0, 0]
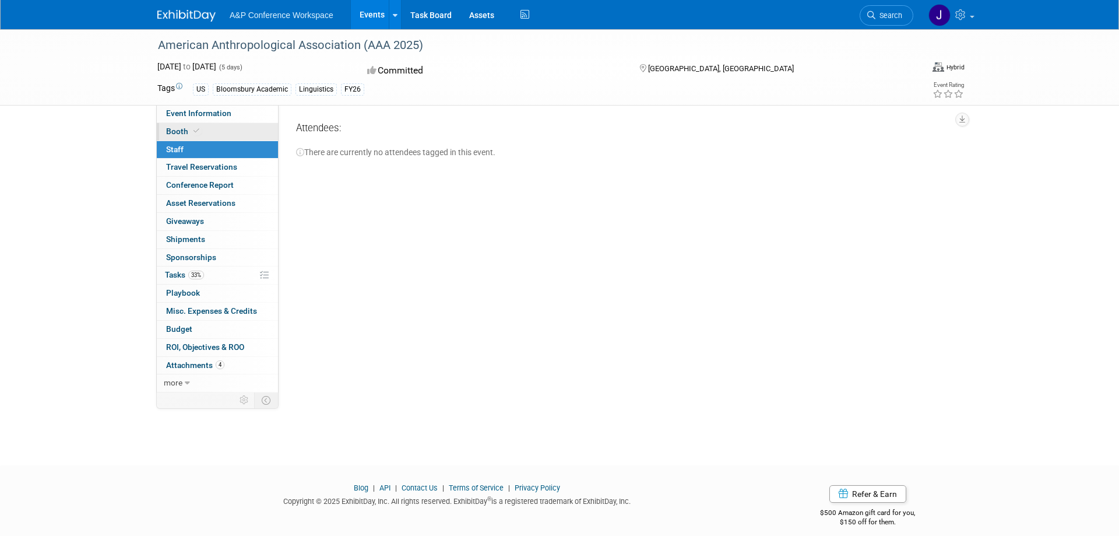
click at [198, 131] on icon at bounding box center [196, 131] width 6 height 6
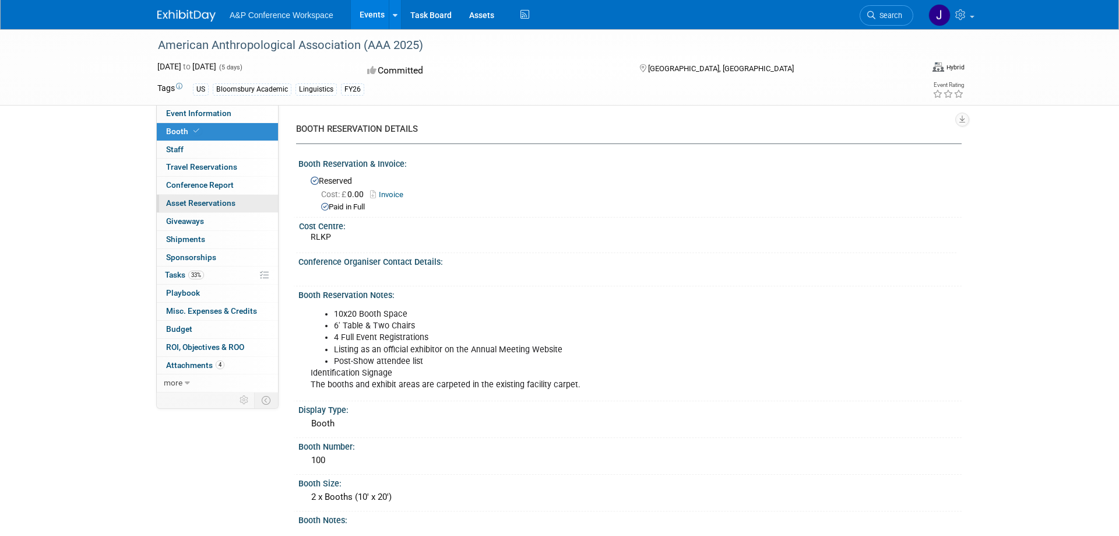
click at [234, 200] on span "Asset Reservations 0" at bounding box center [200, 202] width 69 height 9
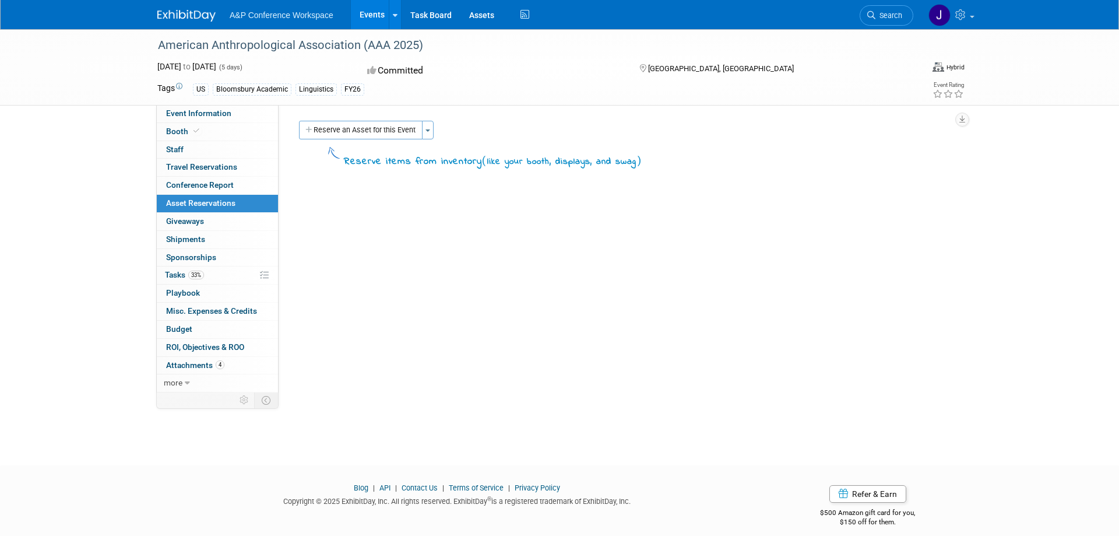
click at [1011, 182] on div "American Anthropological Association (AAA 2025) Nov 20, 2025 to Nov 24, 2025 (5…" at bounding box center [559, 236] width 1119 height 415
click at [397, 17] on icon at bounding box center [395, 16] width 5 height 8
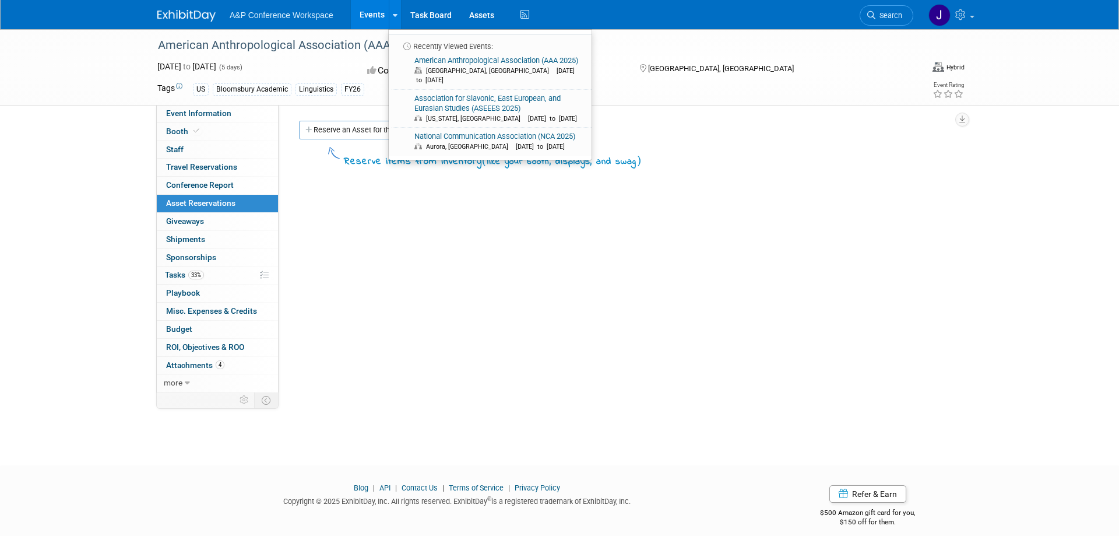
click at [427, 210] on div "CONFERENCE DETAILS Event Venue Address: New Orleans, LA Exhibitor Prospectus: X" at bounding box center [620, 248] width 683 height 287
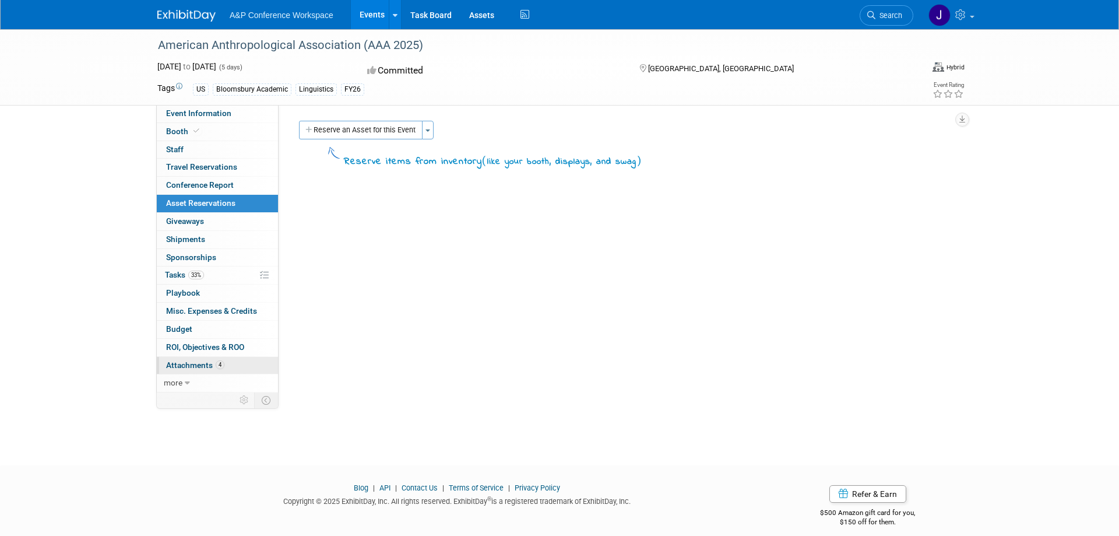
click at [234, 363] on link "4 Attachments 4" at bounding box center [217, 365] width 121 height 17
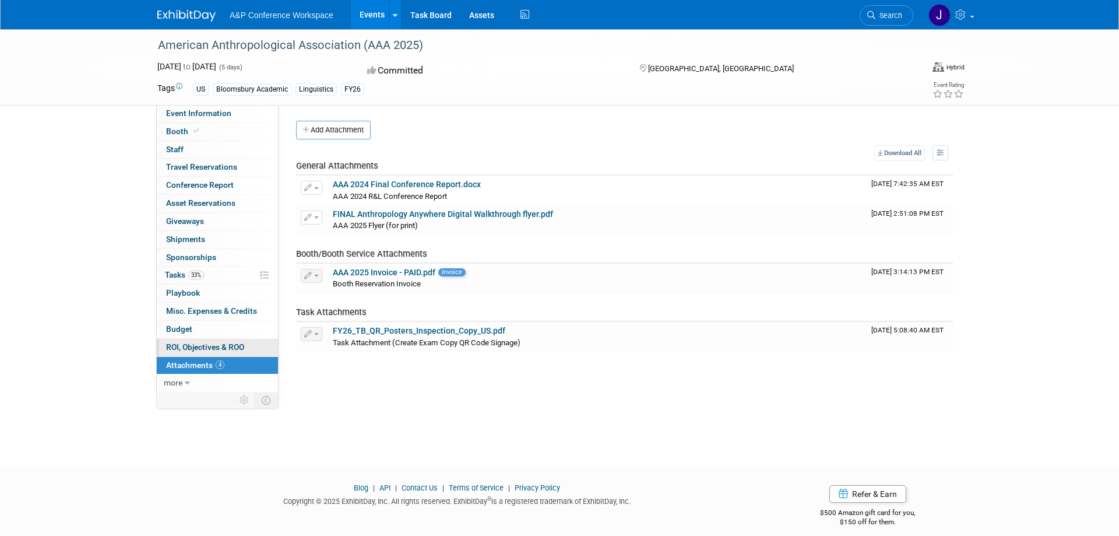
click at [250, 346] on link "0 ROI, Objectives & ROO 0" at bounding box center [217, 347] width 121 height 17
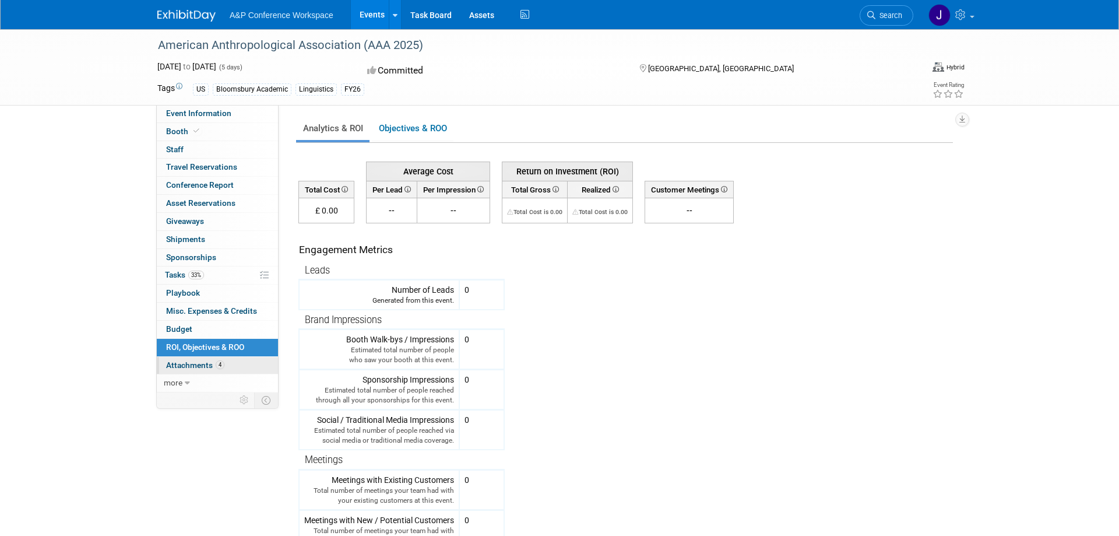
click at [258, 367] on link "4 Attachments 4" at bounding box center [217, 365] width 121 height 17
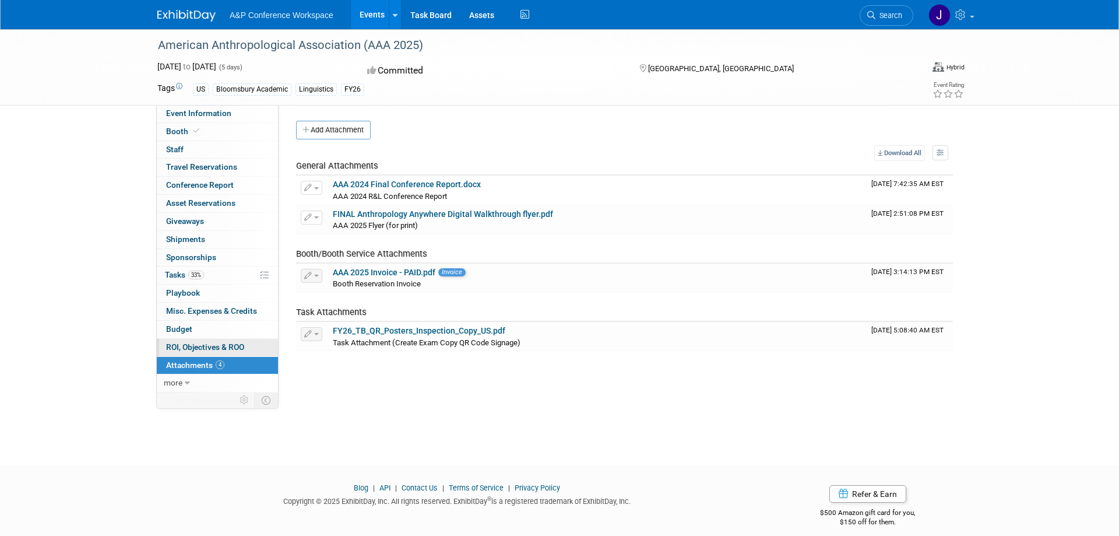
click at [244, 344] on span "ROI, Objectives & ROO 0" at bounding box center [205, 346] width 78 height 9
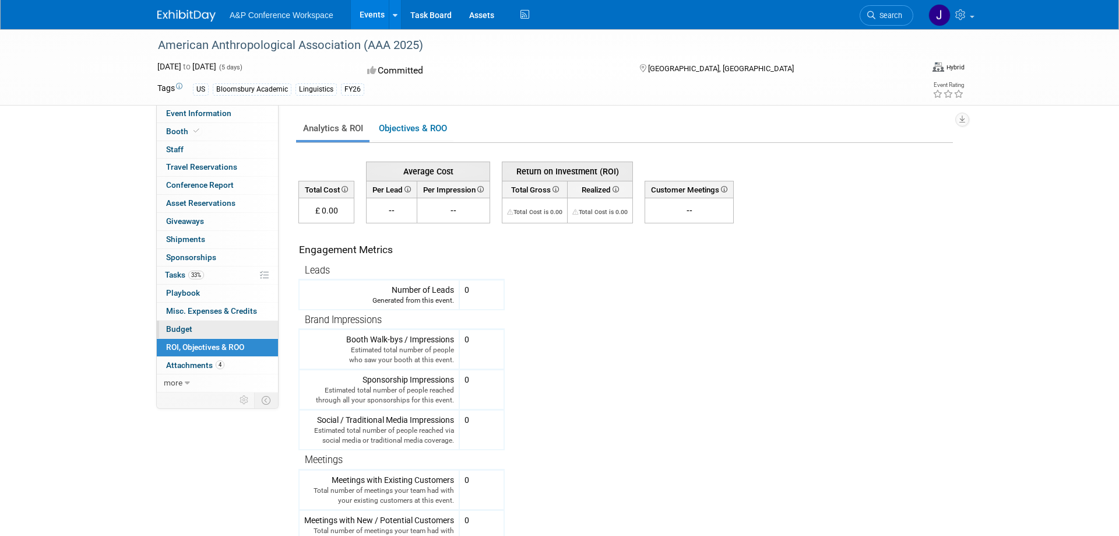
click at [239, 325] on link "Budget" at bounding box center [217, 328] width 121 height 17
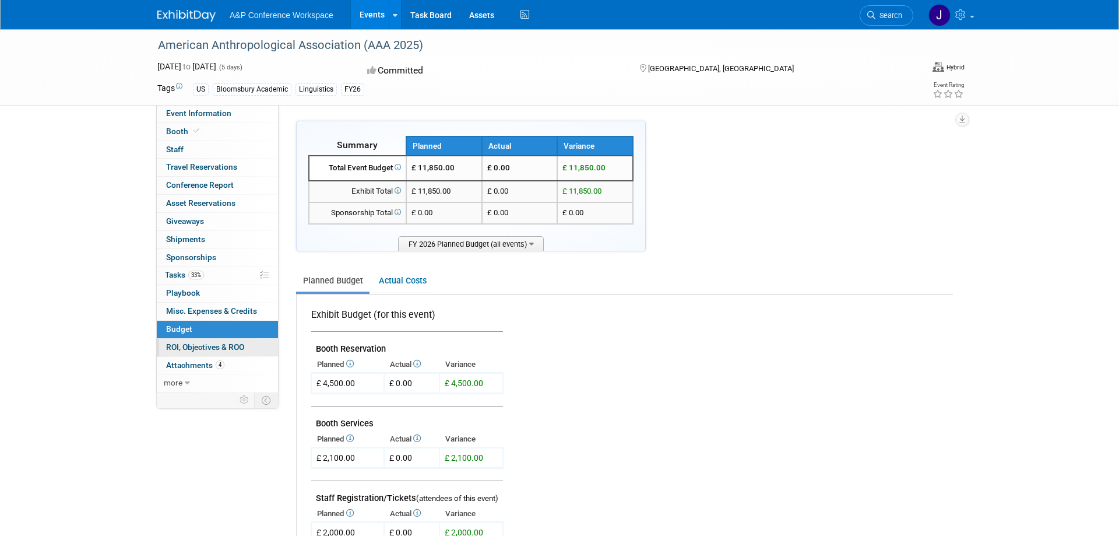
click at [239, 343] on span "ROI, Objectives & ROO 0" at bounding box center [205, 346] width 78 height 9
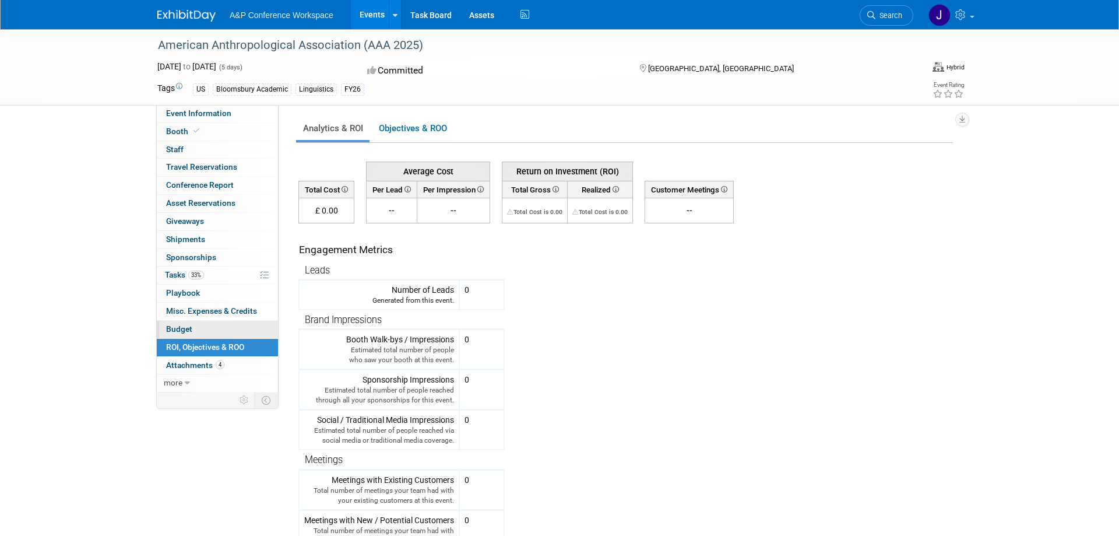
click at [237, 323] on link "Budget" at bounding box center [217, 328] width 121 height 17
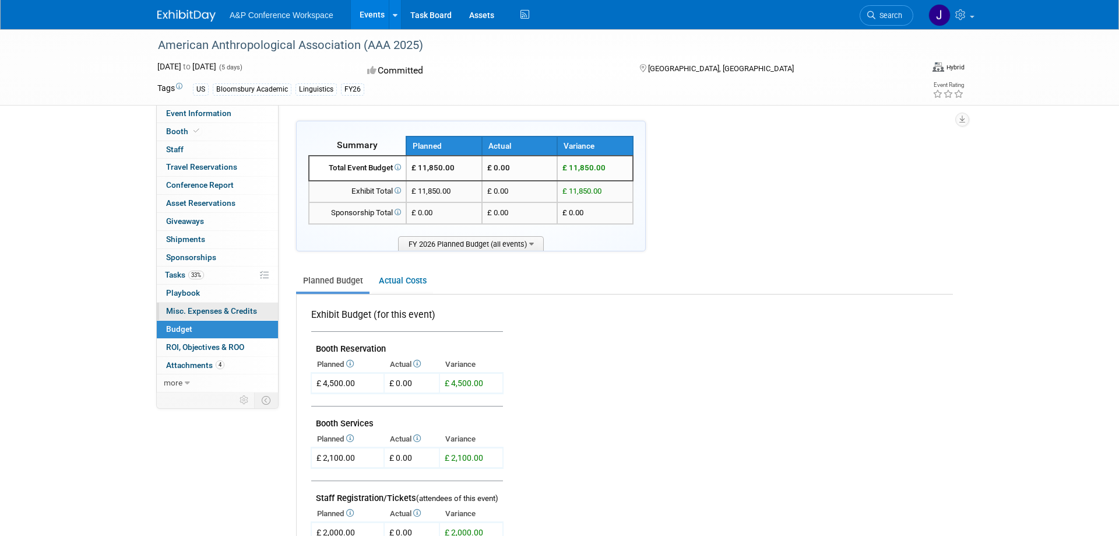
click at [237, 312] on span "Misc. Expenses & Credits 0" at bounding box center [211, 310] width 91 height 9
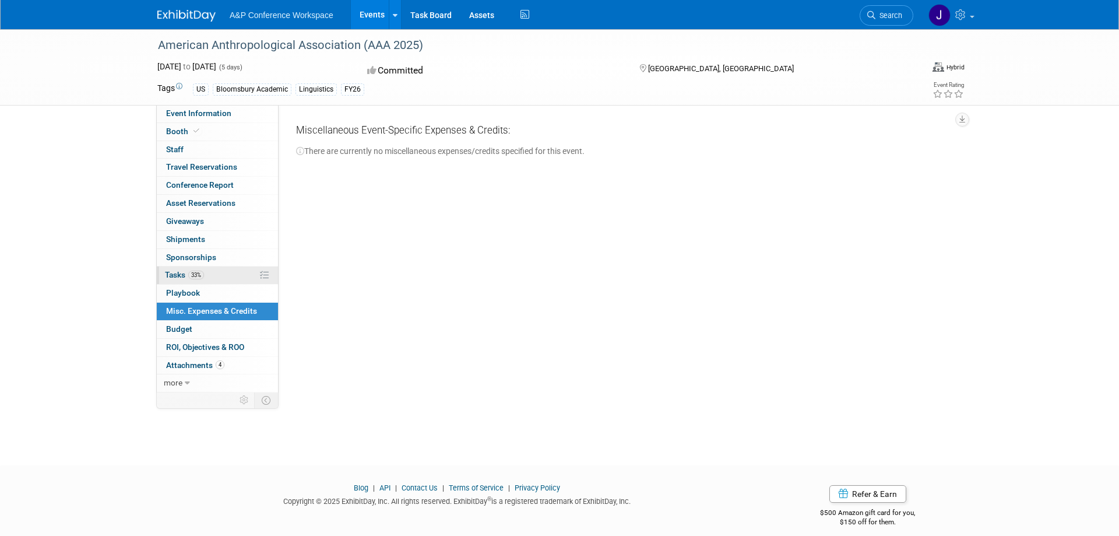
click at [217, 267] on link "33% Tasks 33%" at bounding box center [217, 274] width 121 height 17
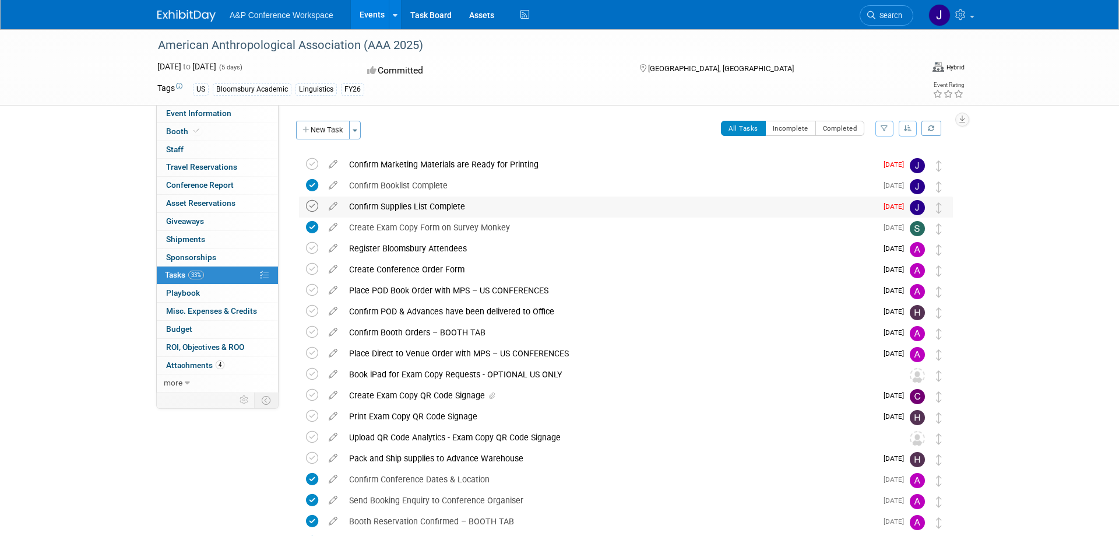
click at [308, 203] on icon at bounding box center [312, 206] width 12 height 12
click at [312, 164] on icon at bounding box center [312, 164] width 12 height 12
